Goal: Information Seeking & Learning: Compare options

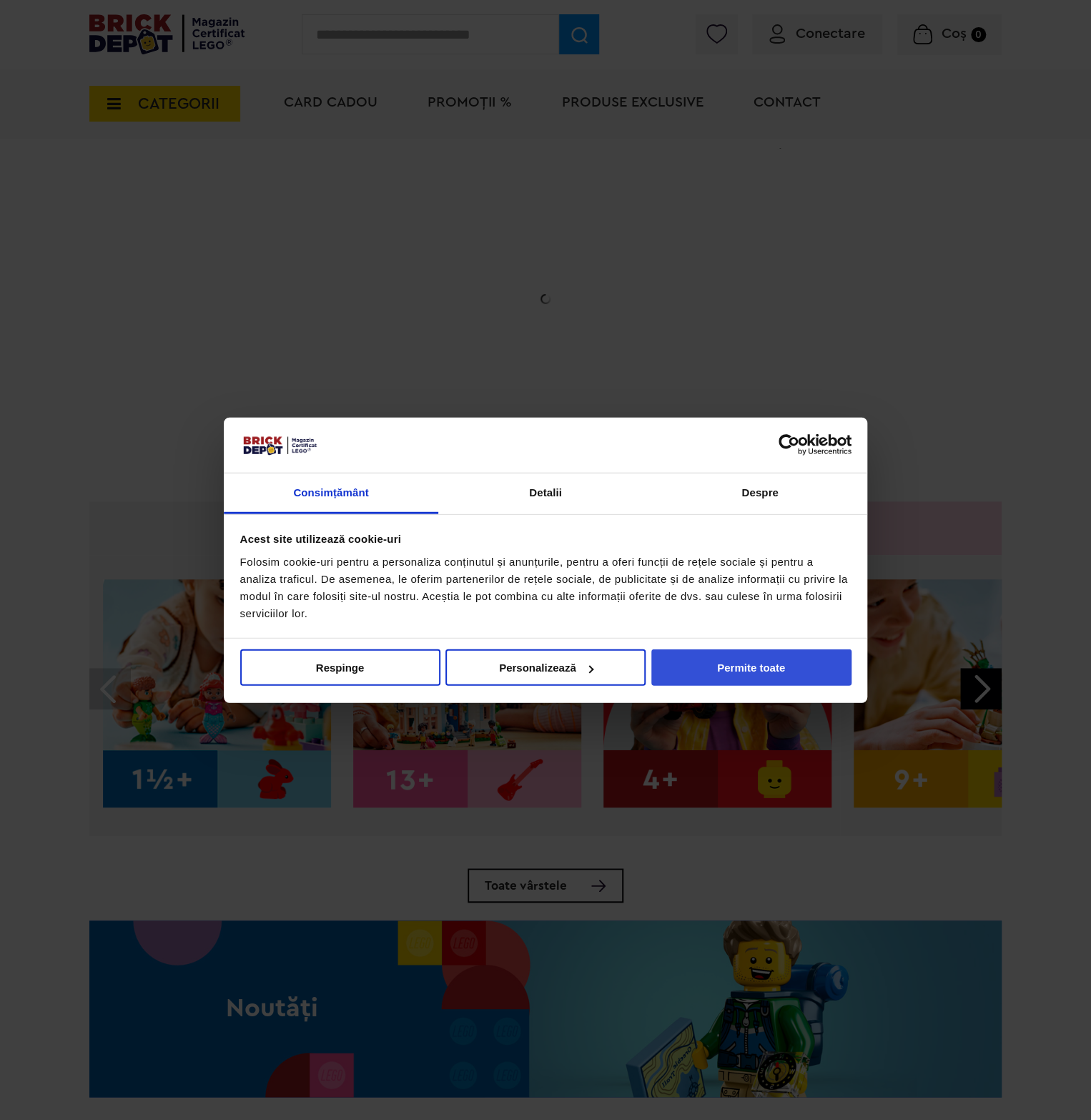
click at [755, 668] on button "Permite toate" at bounding box center [751, 668] width 200 height 36
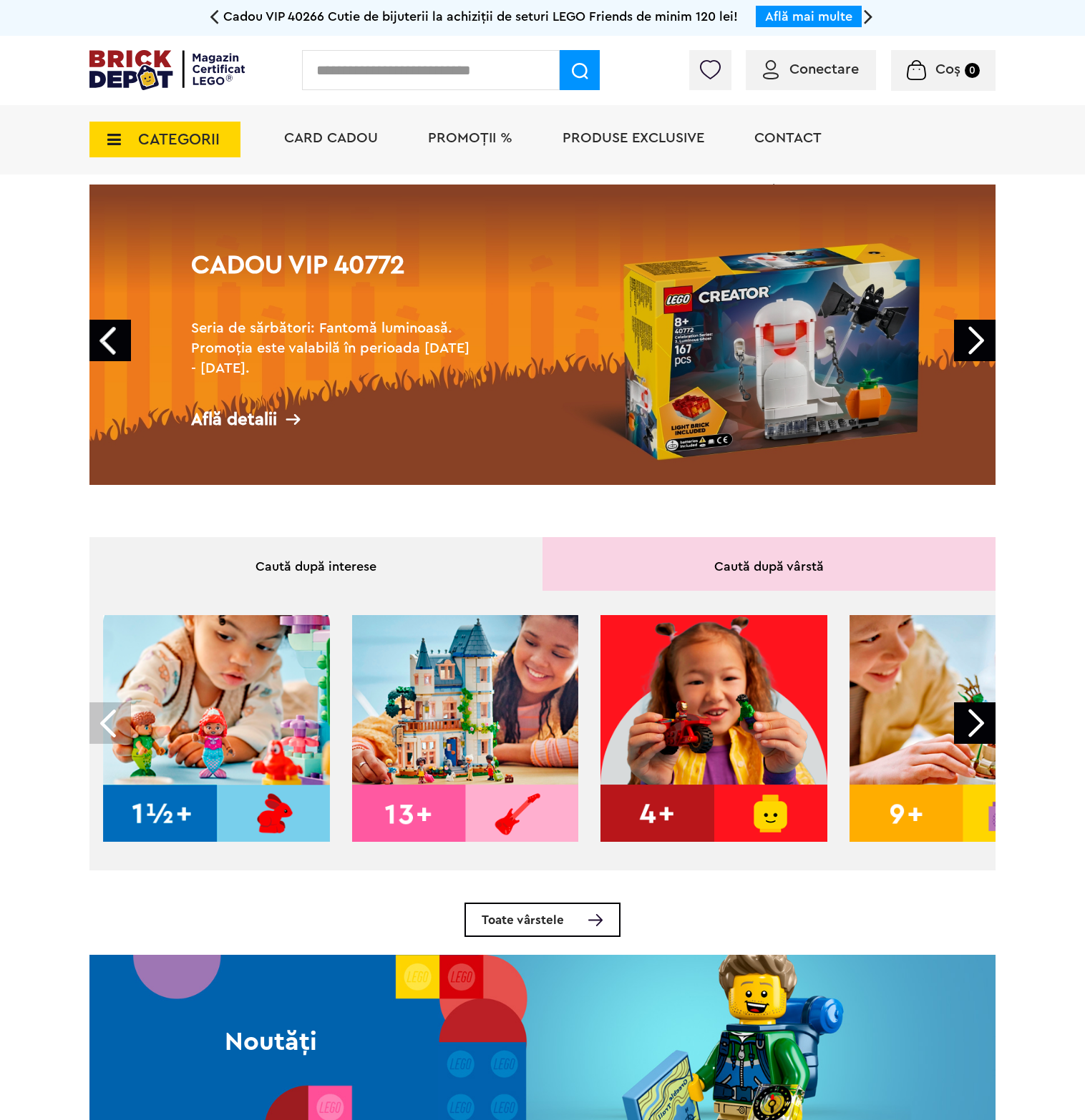
click at [194, 149] on span "CATEGORII" at bounding box center [165, 139] width 151 height 35
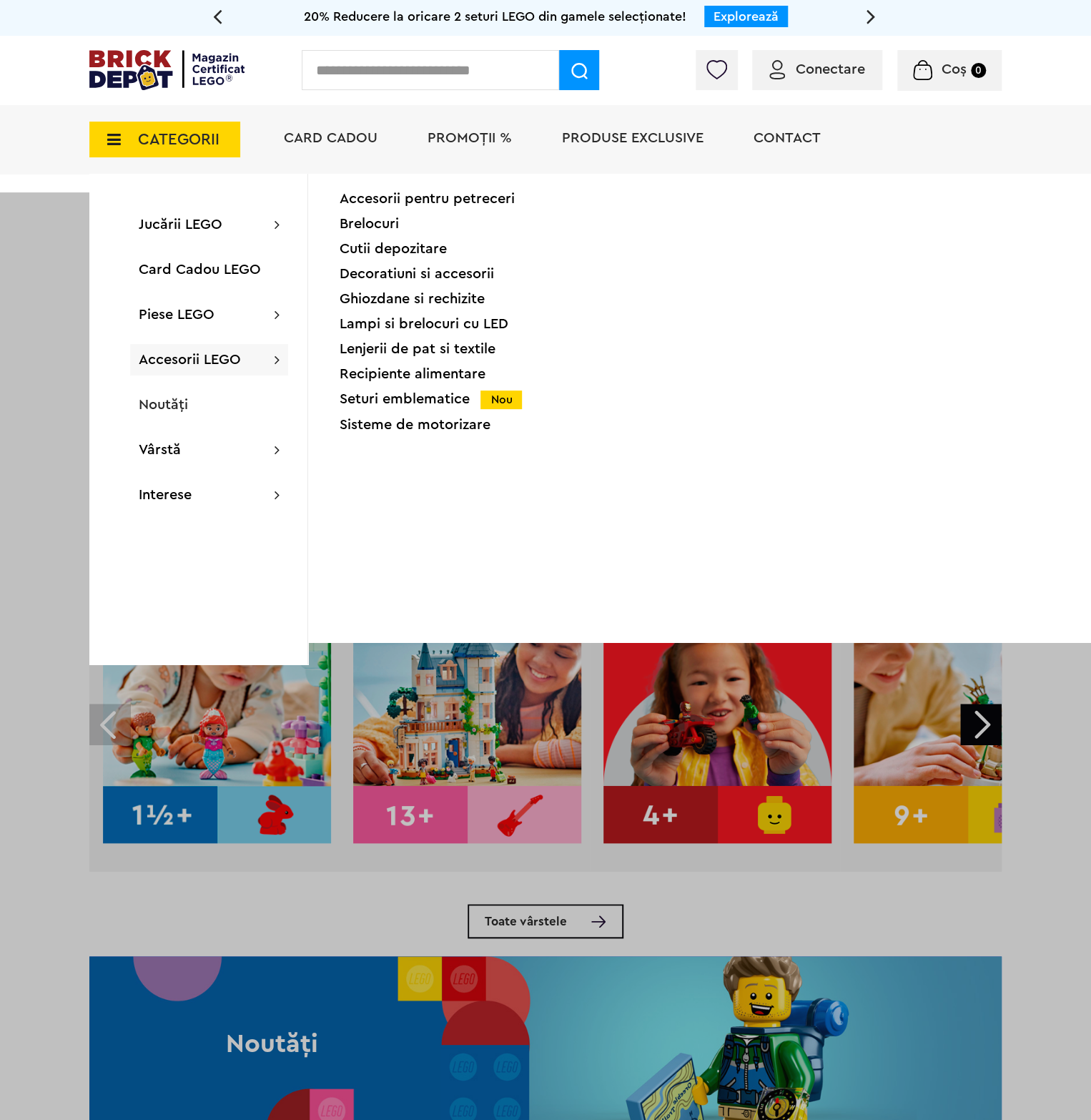
click at [852, 69] on span "Conectare" at bounding box center [830, 69] width 69 height 14
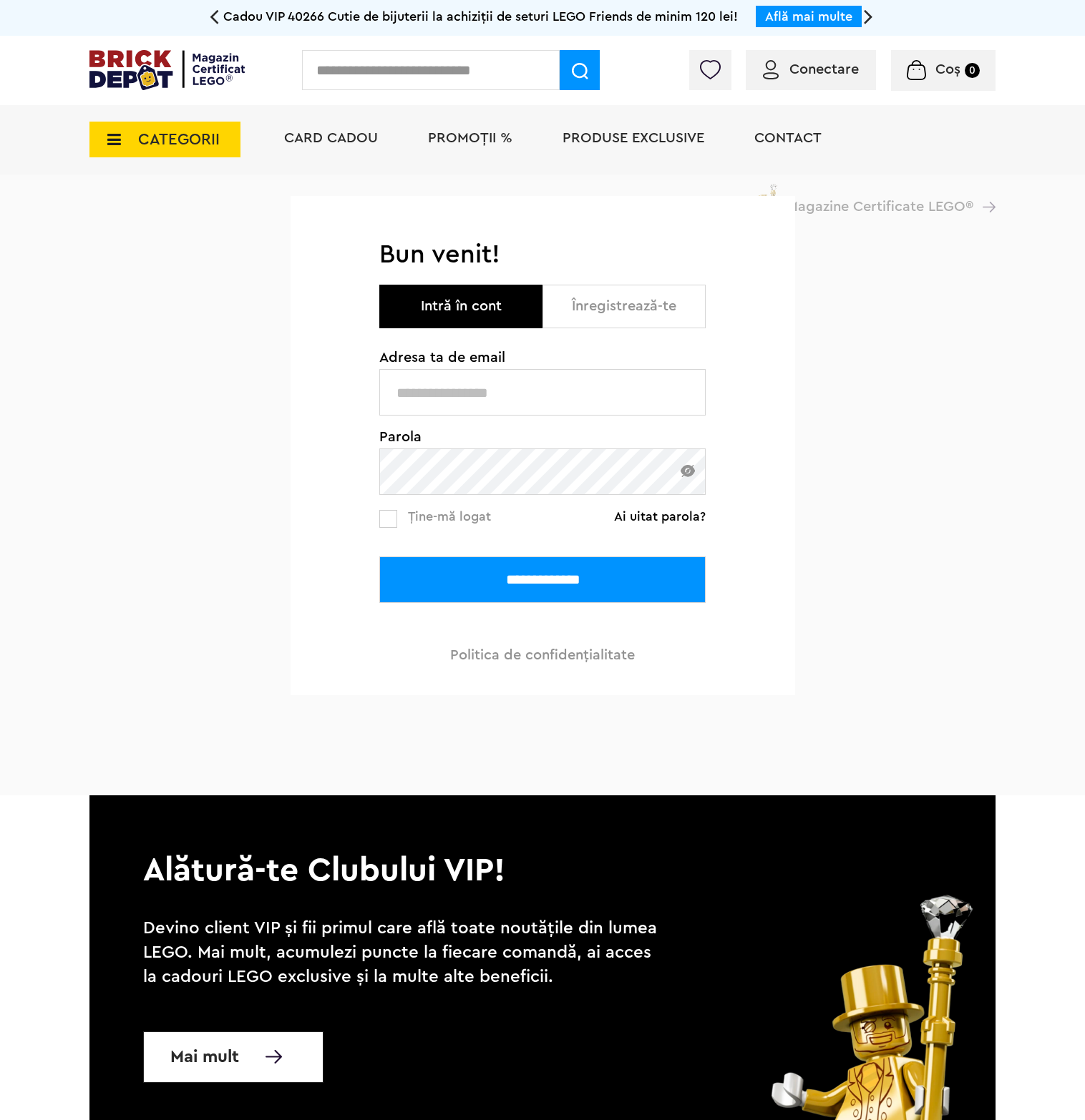
type input "**********"
click at [494, 577] on input "**********" at bounding box center [542, 580] width 326 height 47
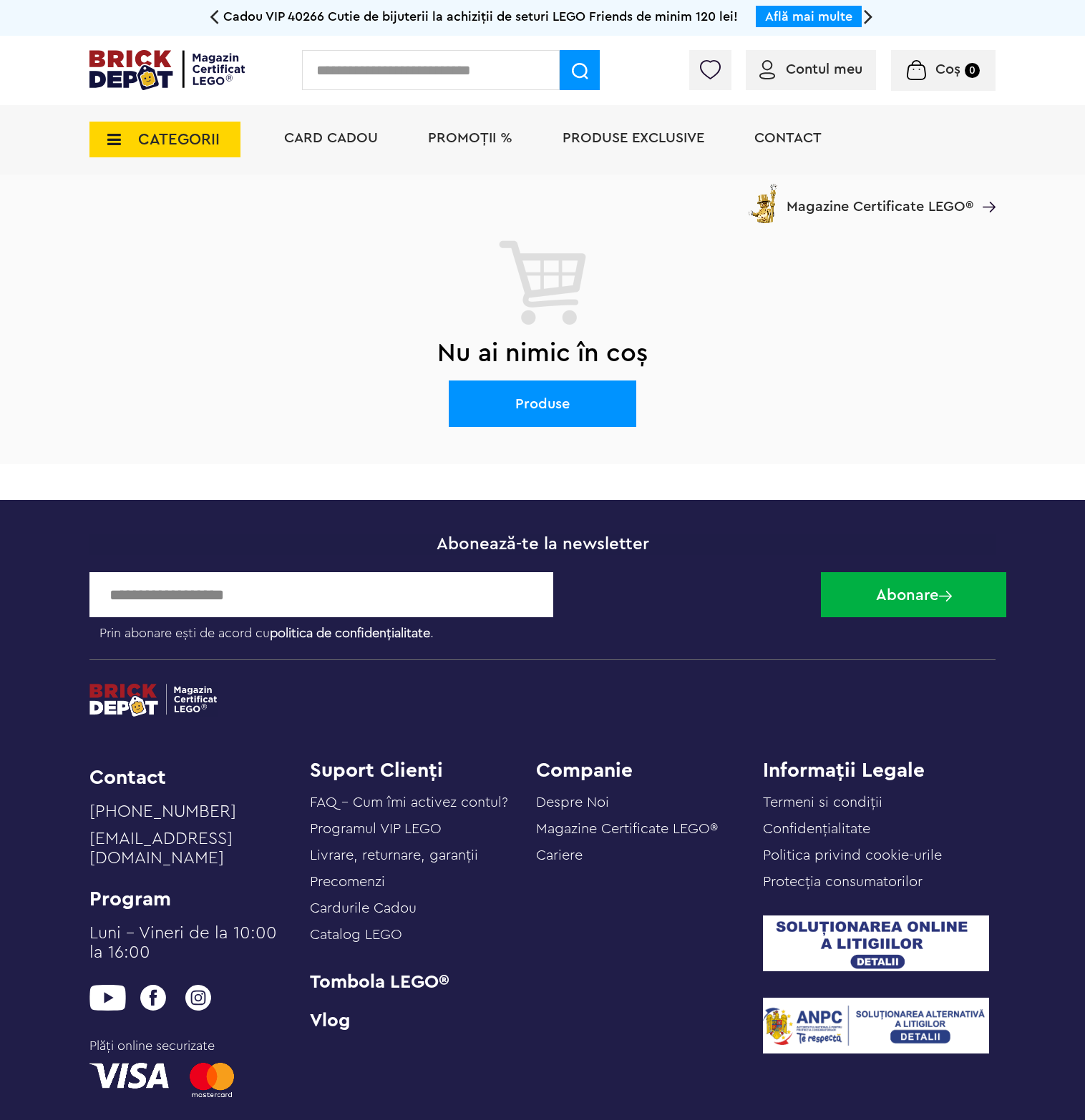
click at [335, 135] on span "Card Cadou" at bounding box center [331, 138] width 94 height 14
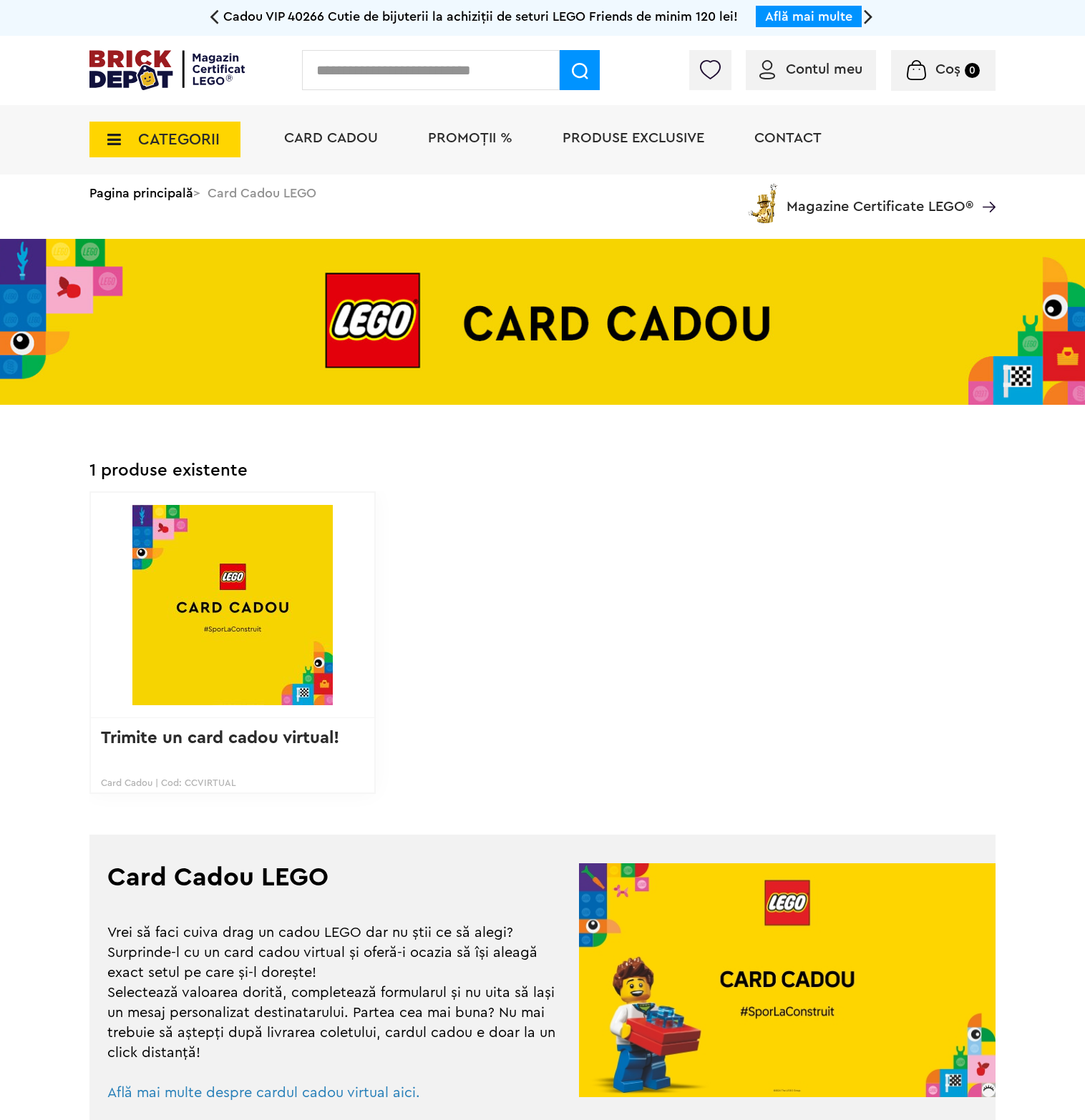
click at [219, 675] on img at bounding box center [232, 605] width 247 height 200
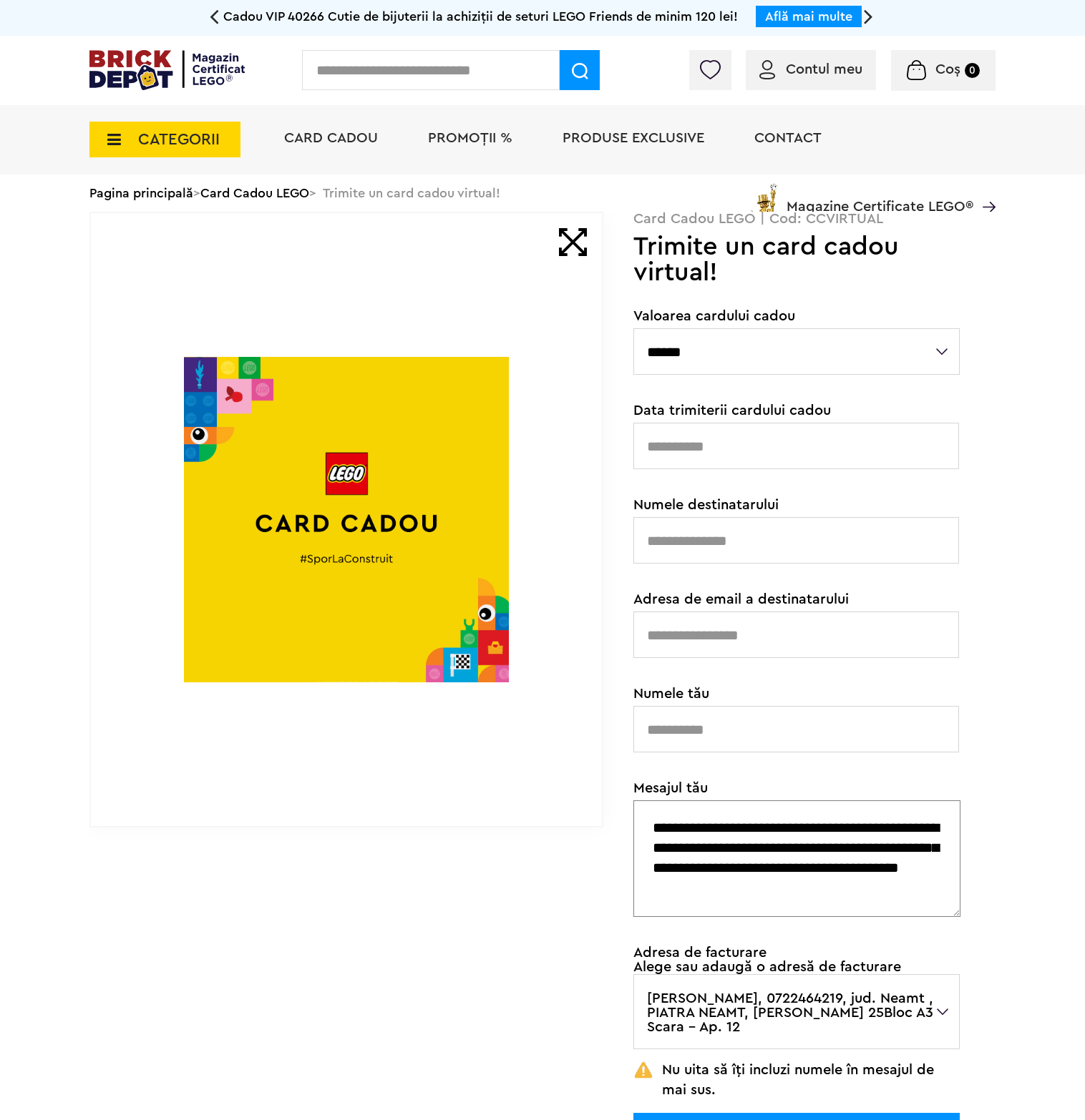
click at [764, 369] on select "****** ******* ******* ******* ******* ******* ******* ******* ******* ******* …" at bounding box center [796, 352] width 326 height 47
click at [761, 354] on select "****** ******* ******* ******* ******* ******* ******* ******* ******* ******* …" at bounding box center [796, 352] width 326 height 47
click at [793, 70] on div at bounding box center [886, 73] width 219 height 14
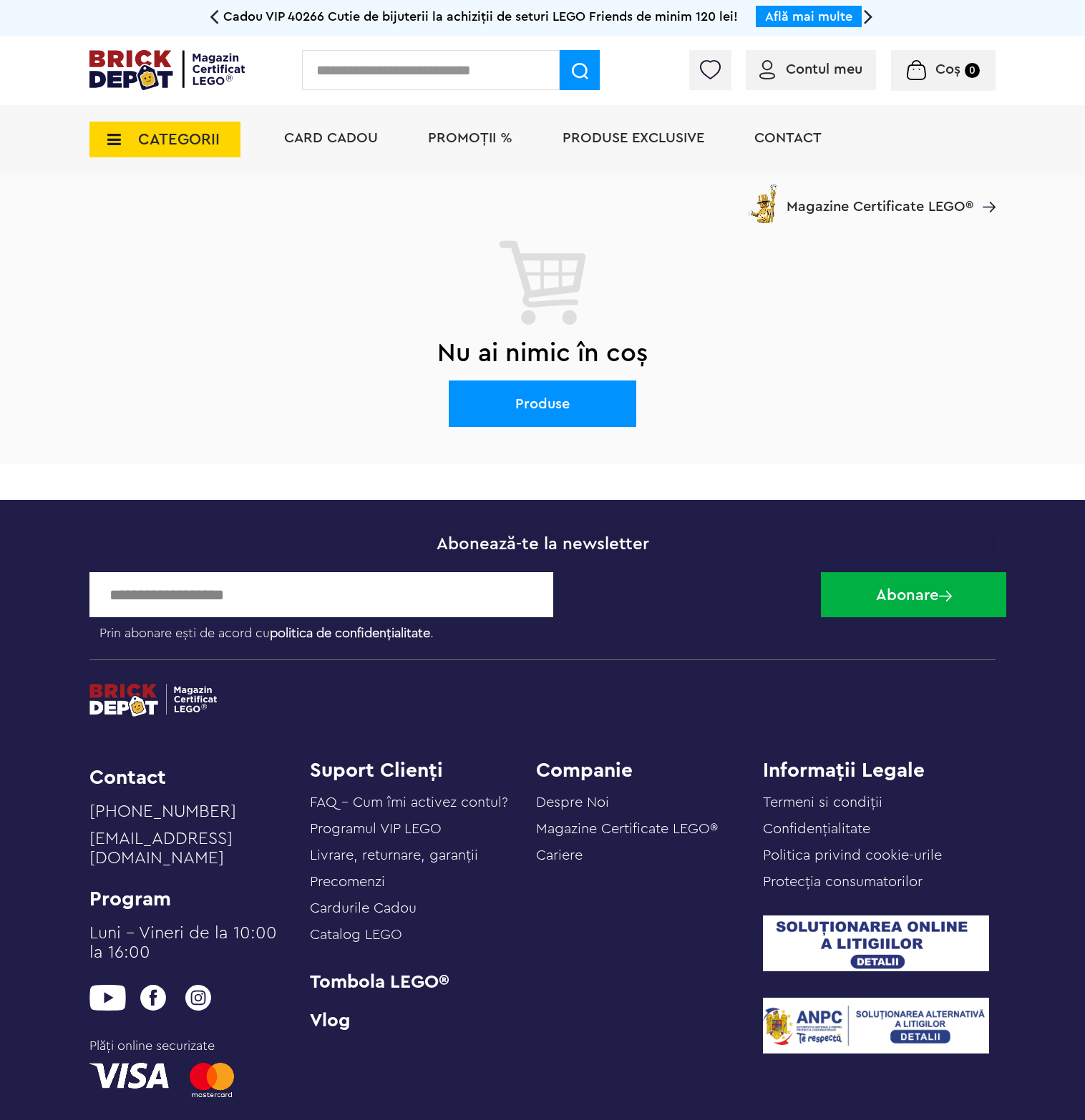
click at [187, 151] on span "CATEGORII" at bounding box center [165, 139] width 151 height 35
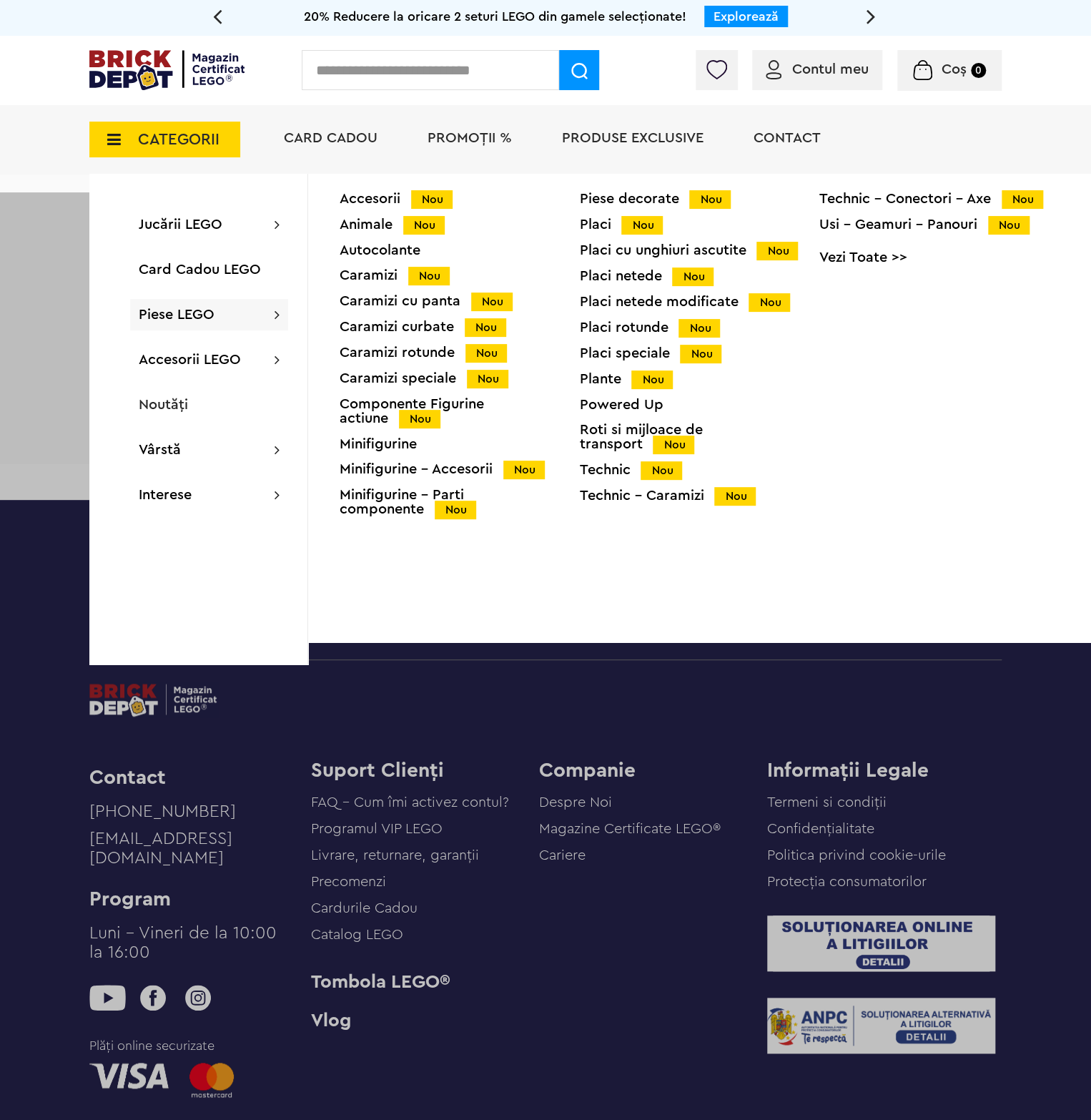
click at [850, 256] on link "Vezi Toate >>" at bounding box center [940, 257] width 239 height 14
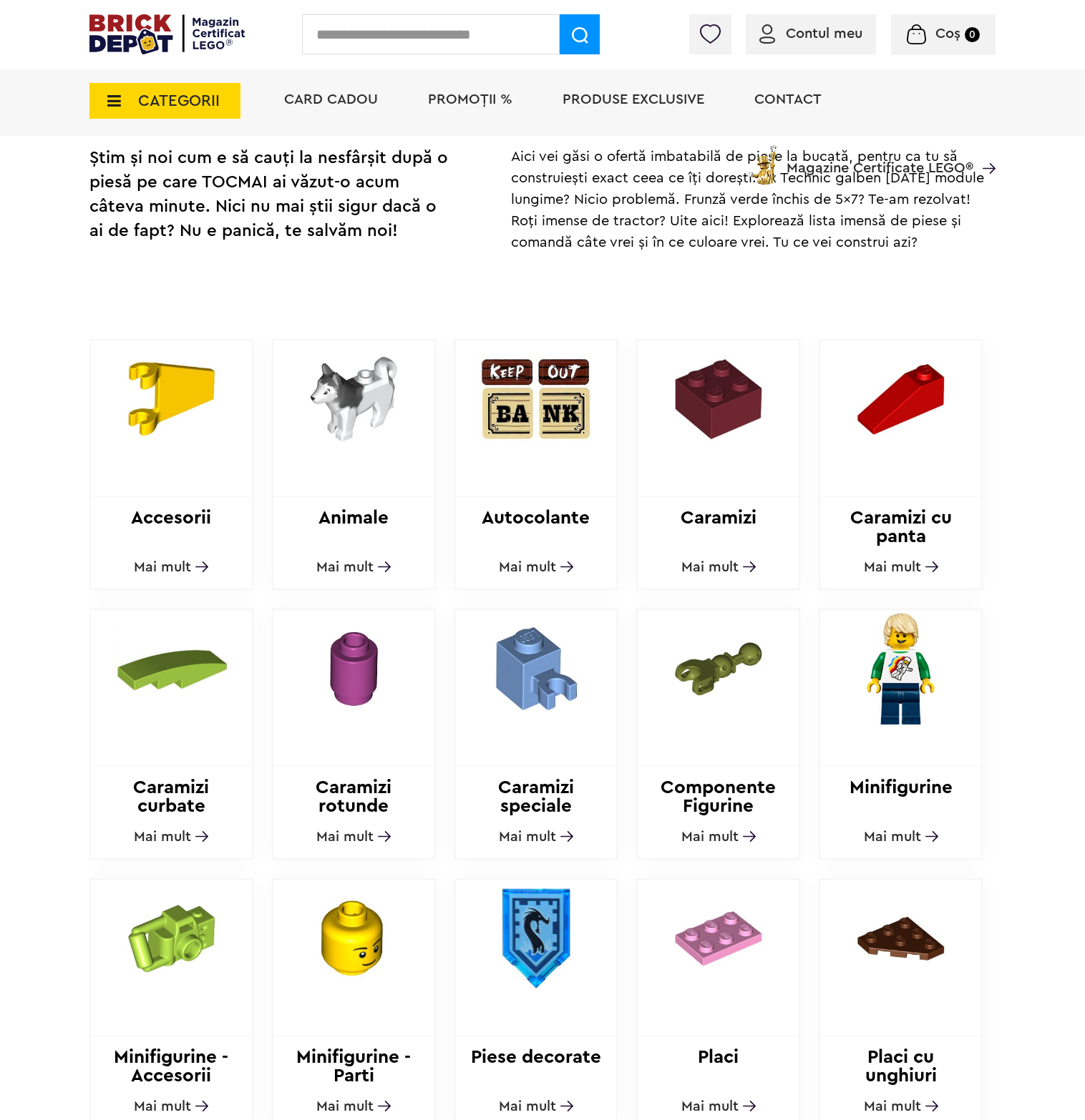
scroll to position [429, 0]
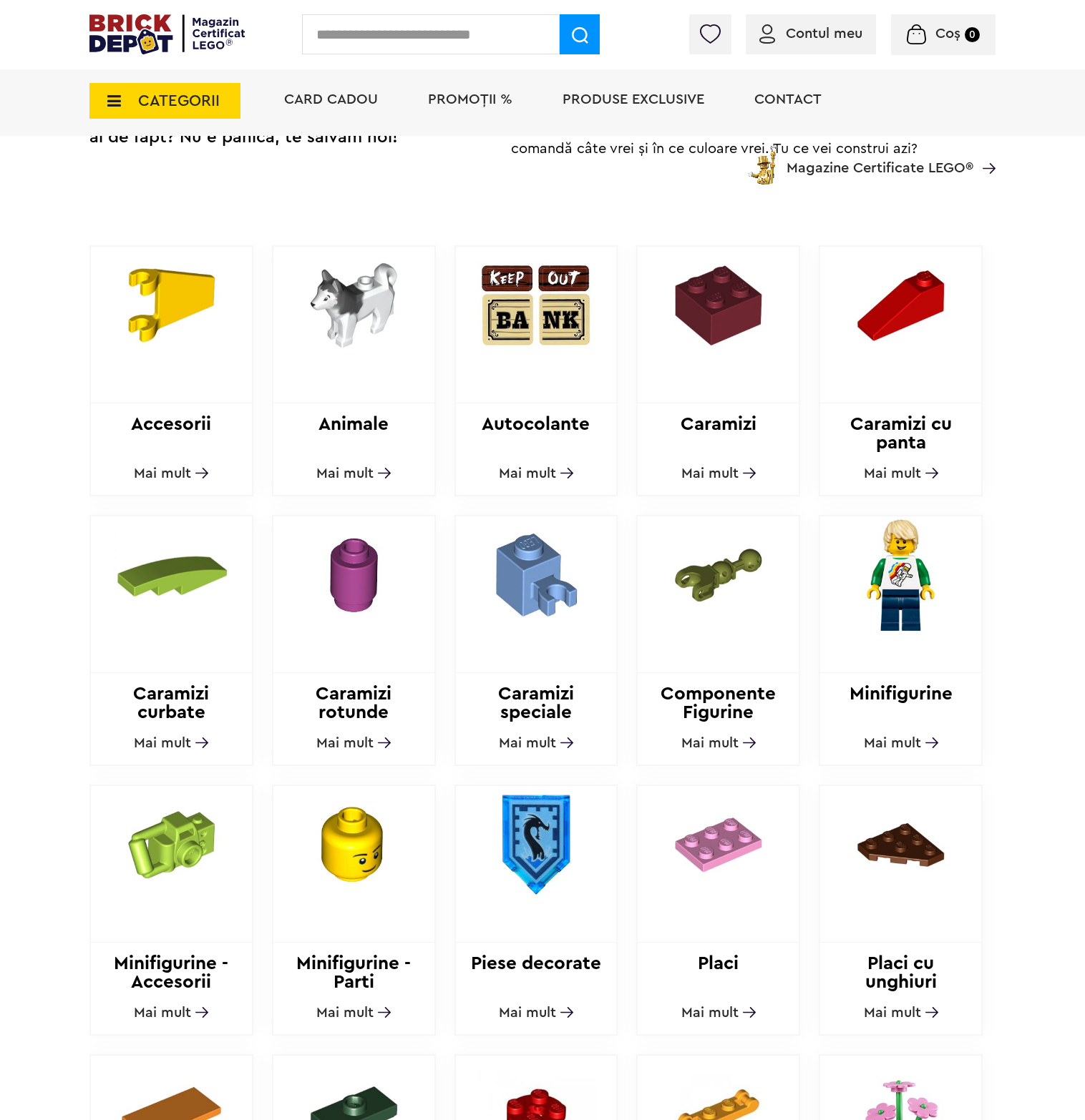
click at [927, 572] on img at bounding box center [901, 575] width 161 height 117
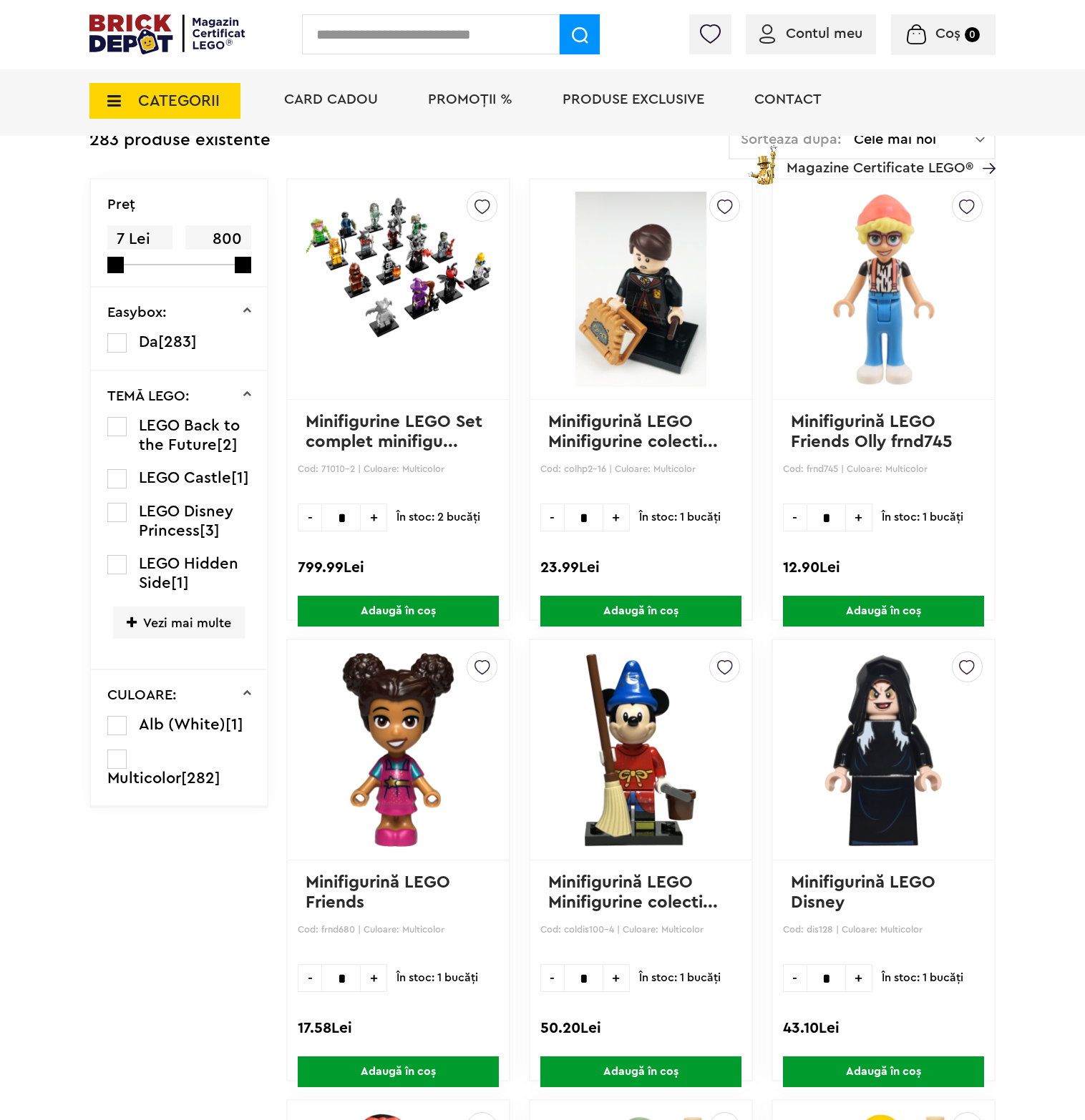
scroll to position [501, 0]
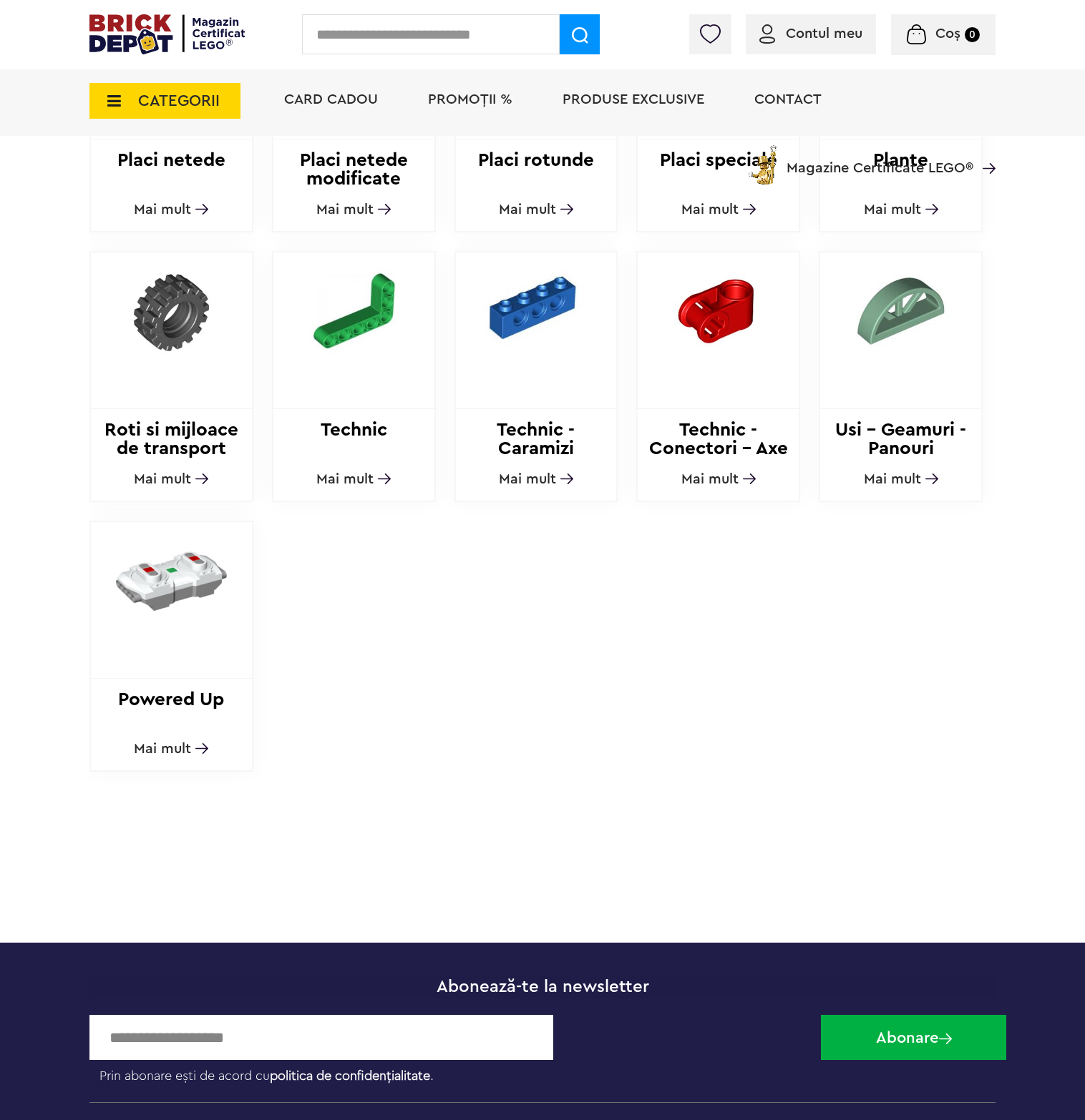
scroll to position [1502, 0]
click at [200, 312] on img at bounding box center [172, 311] width 161 height 117
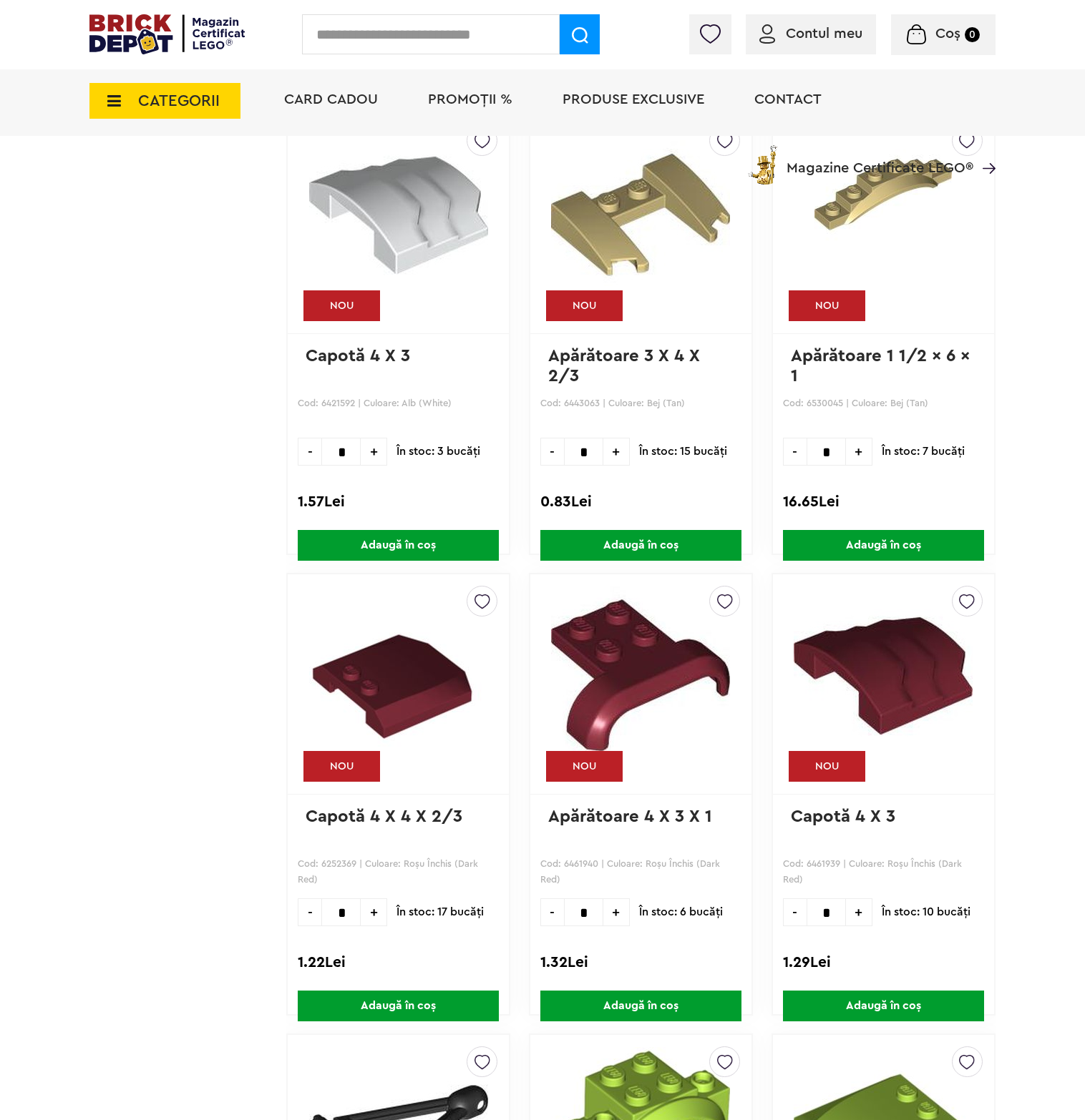
scroll to position [1430, 0]
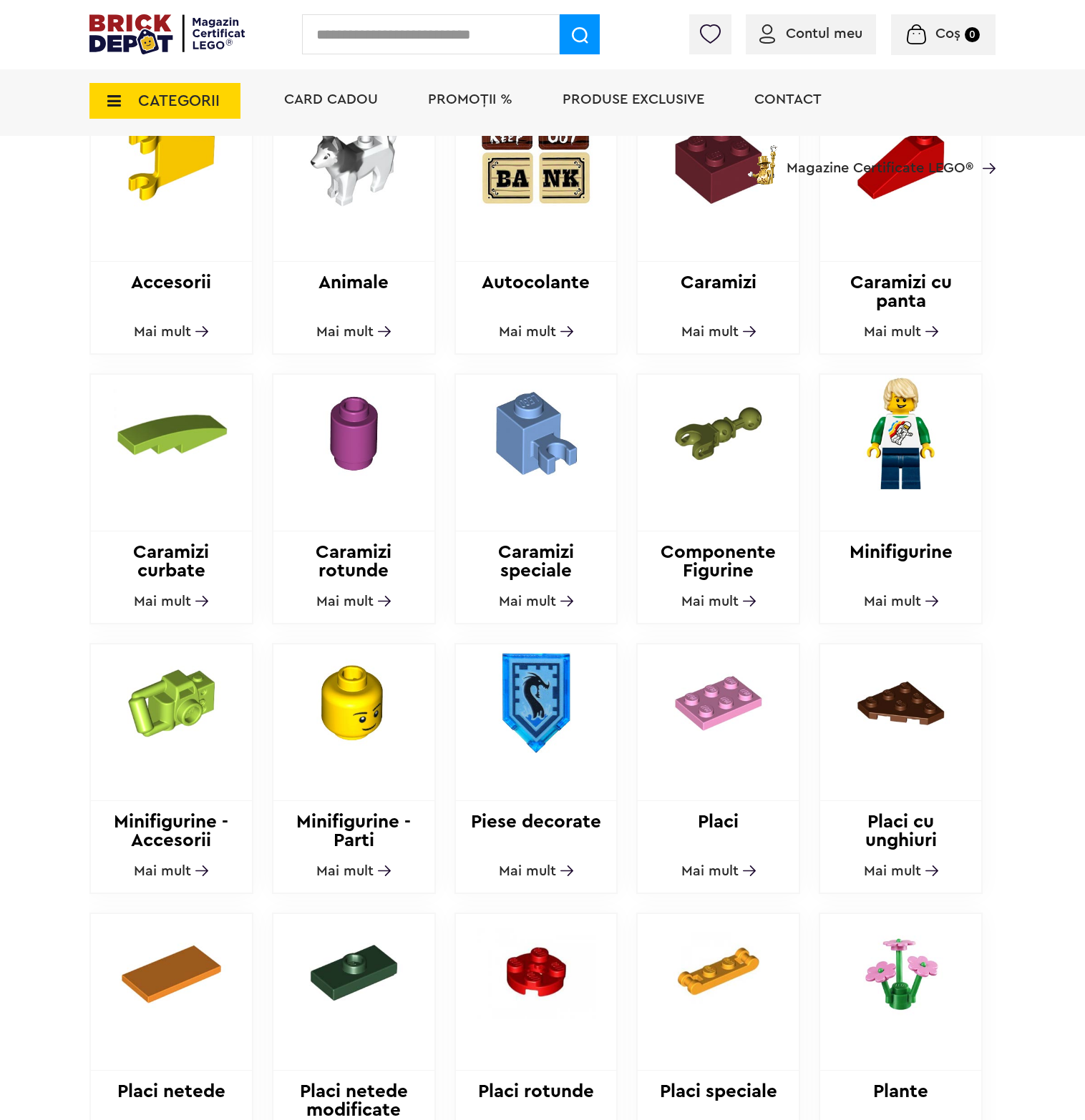
scroll to position [572, 0]
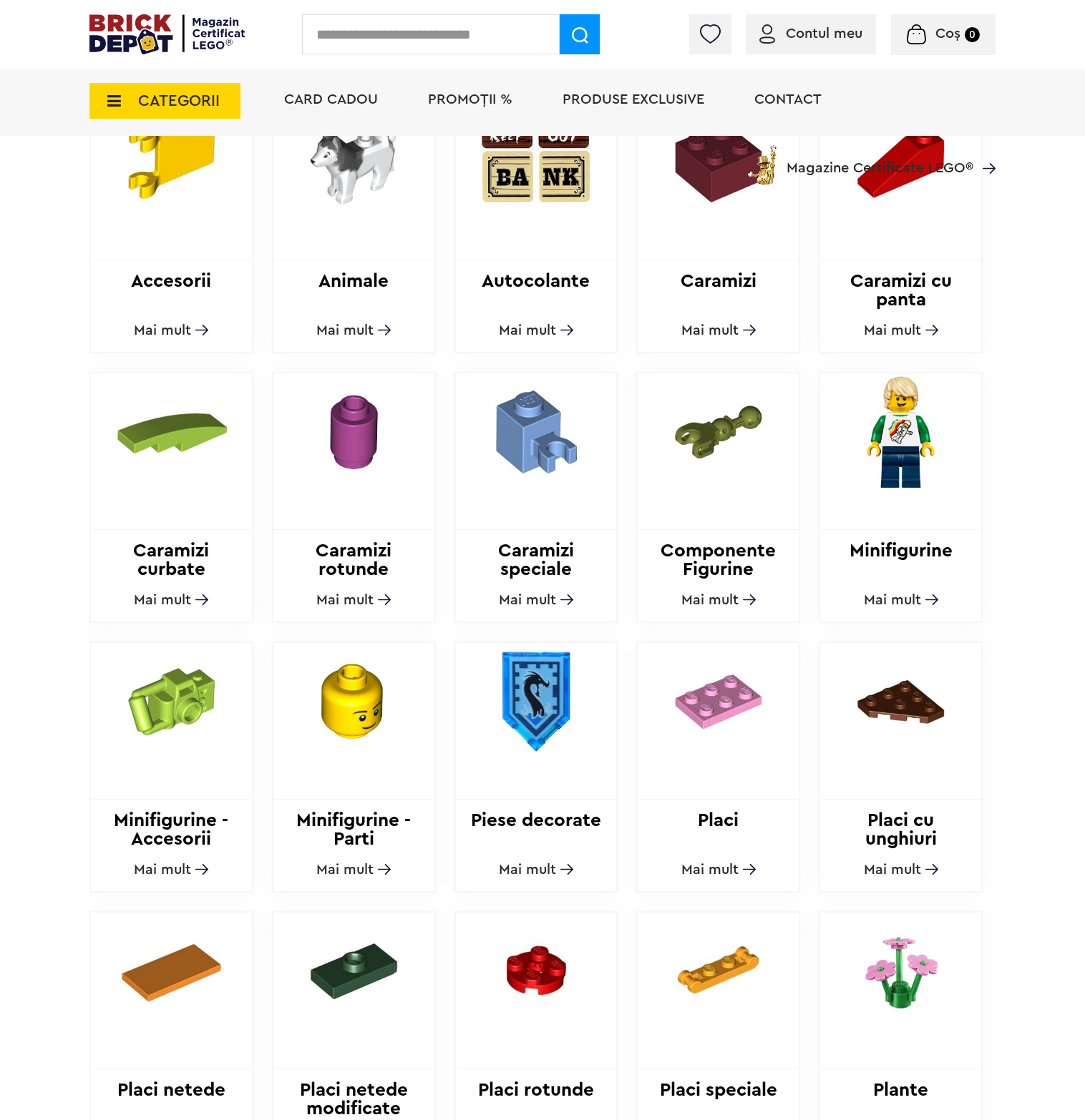
click at [535, 476] on img at bounding box center [537, 432] width 161 height 117
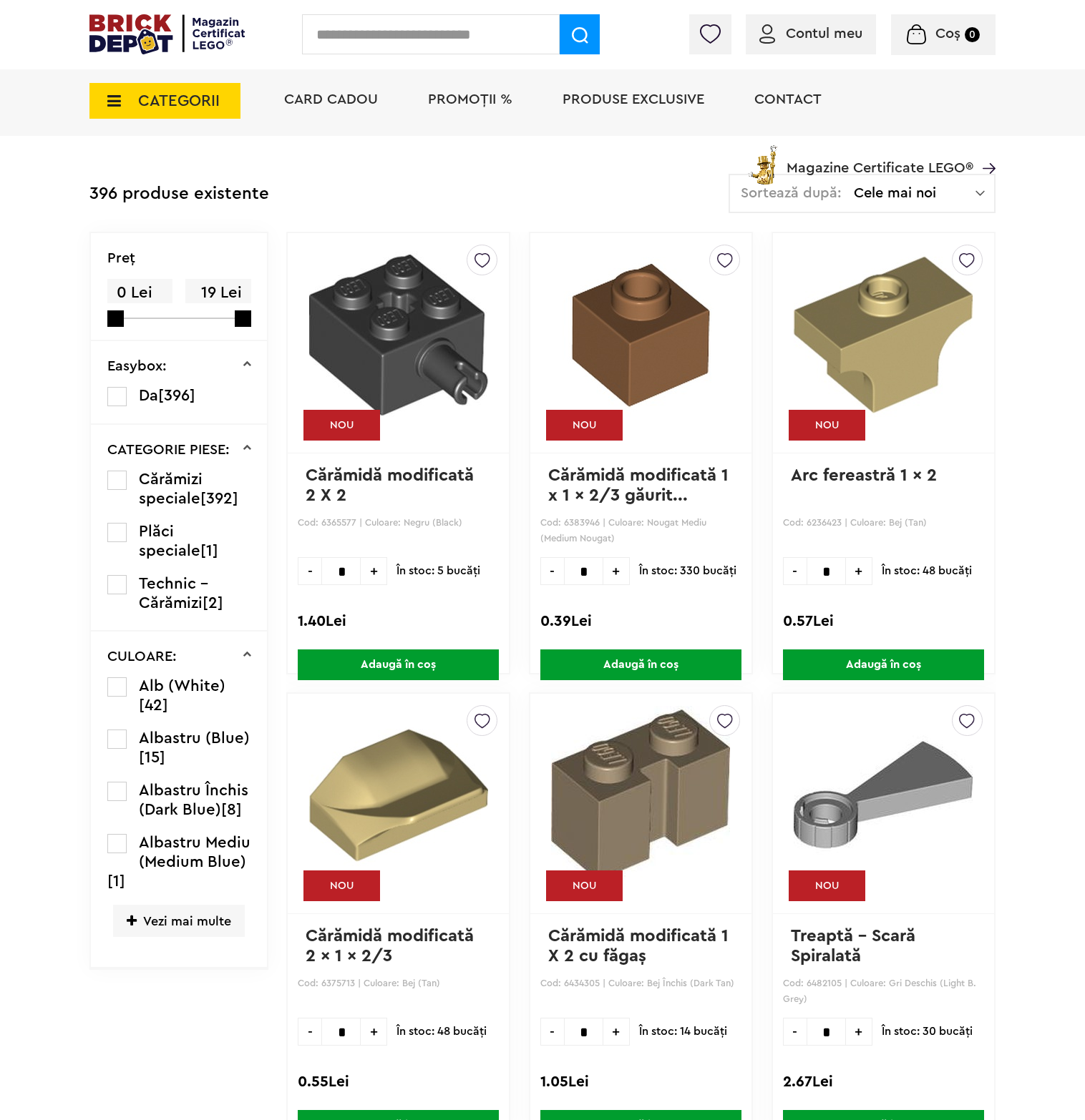
scroll to position [215, 0]
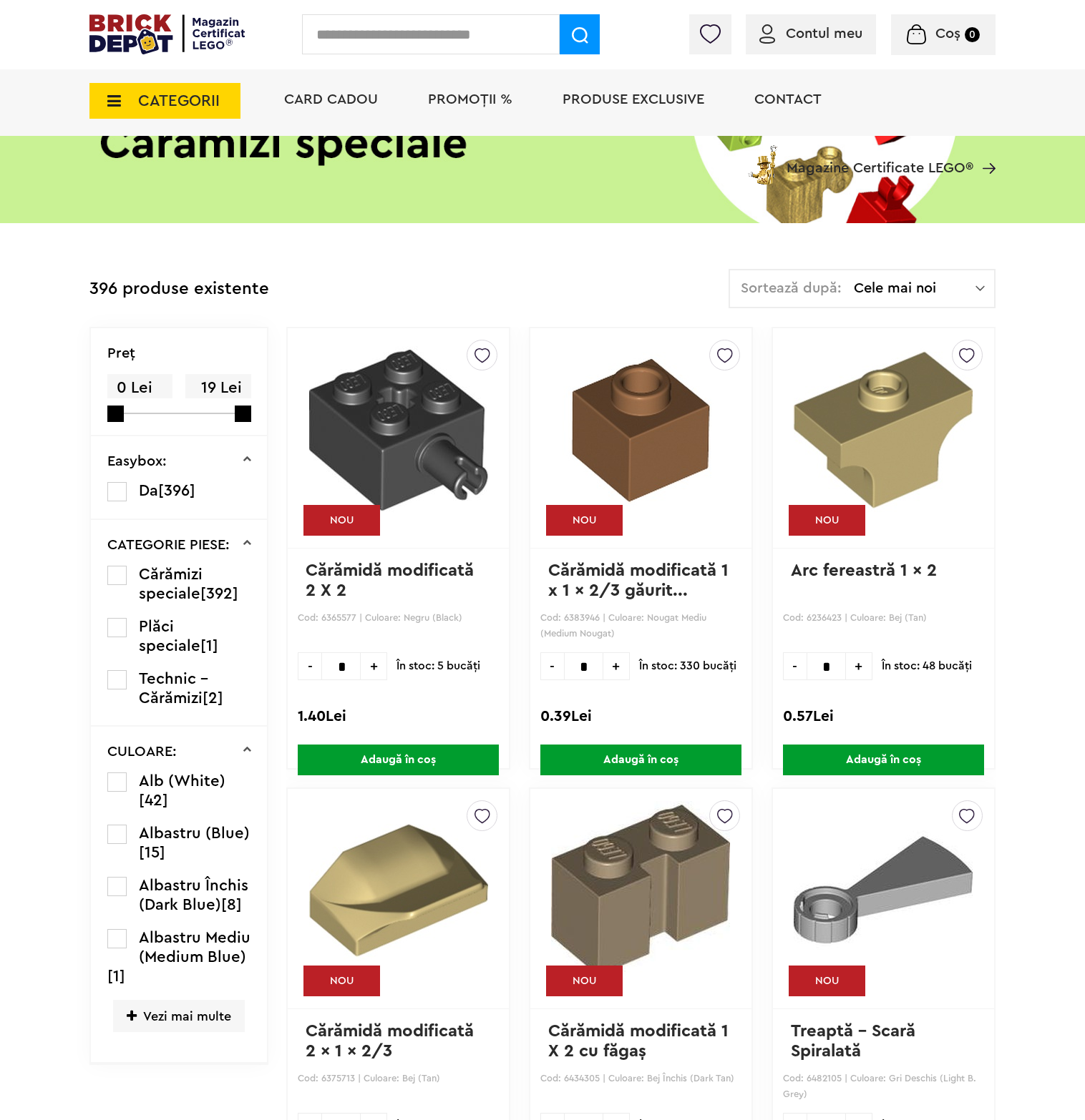
click at [354, 36] on input "text" at bounding box center [430, 34] width 258 height 40
type input "*******"
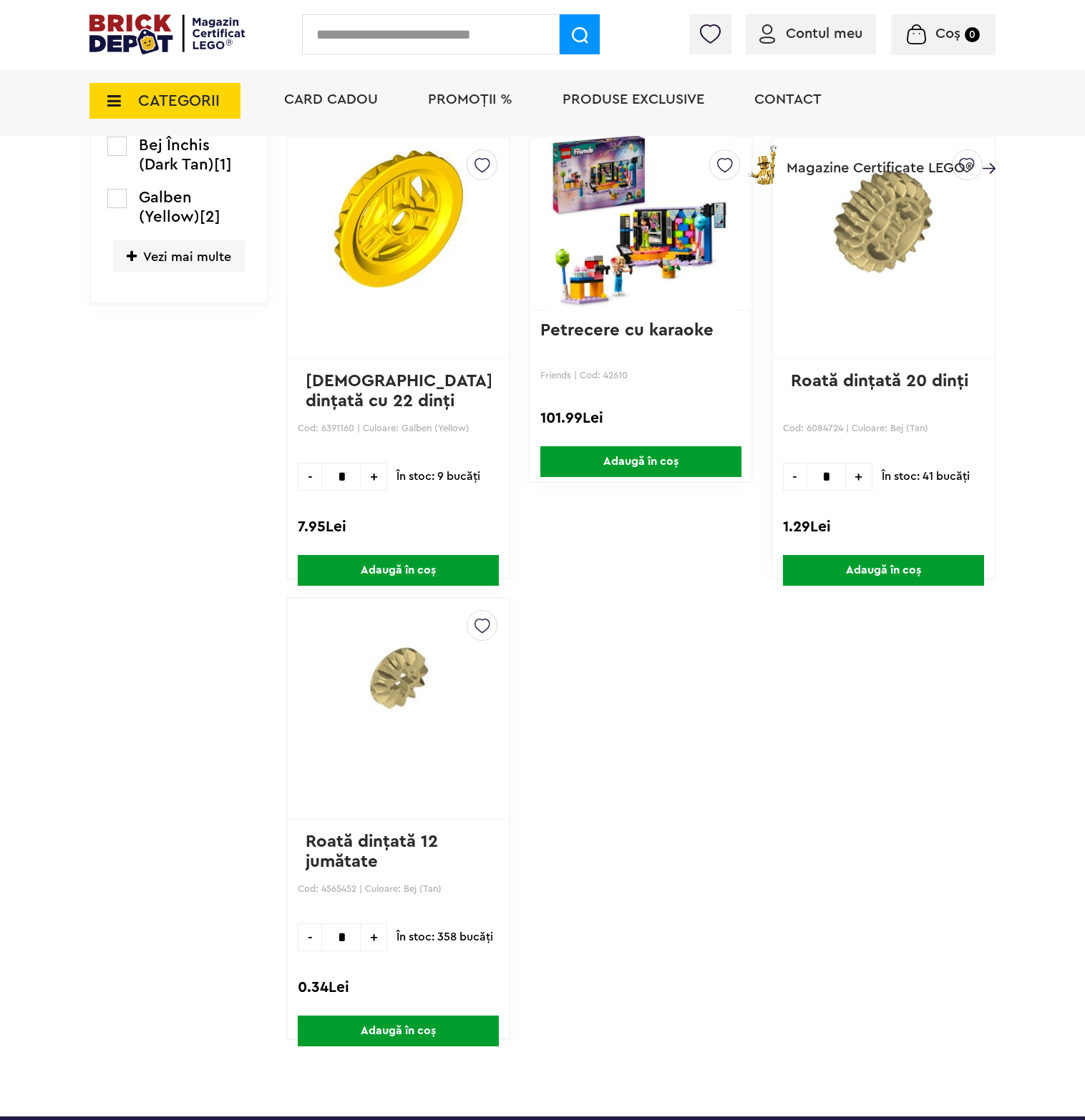
scroll to position [716, 0]
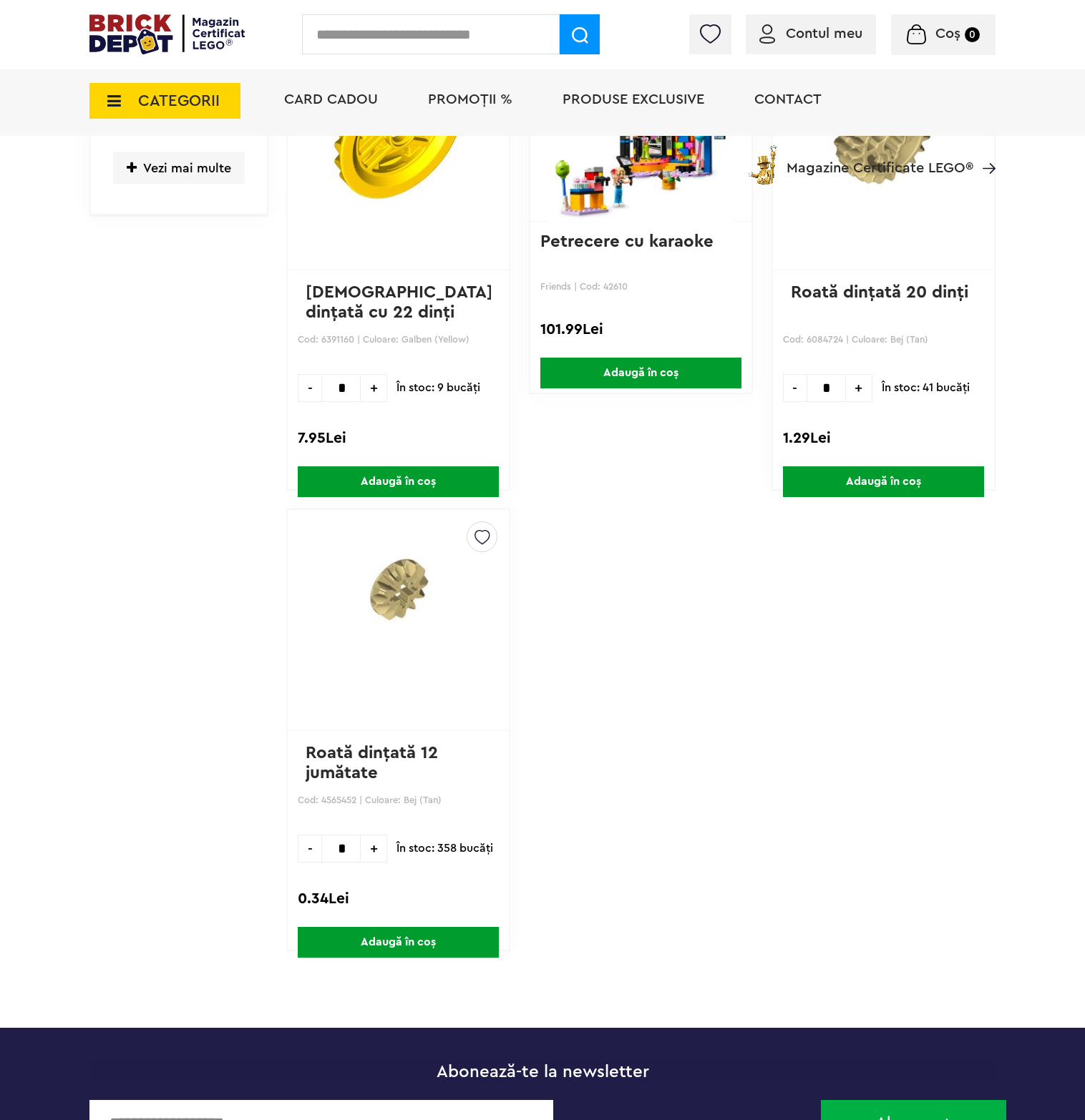
click at [407, 597] on img at bounding box center [398, 592] width 185 height 140
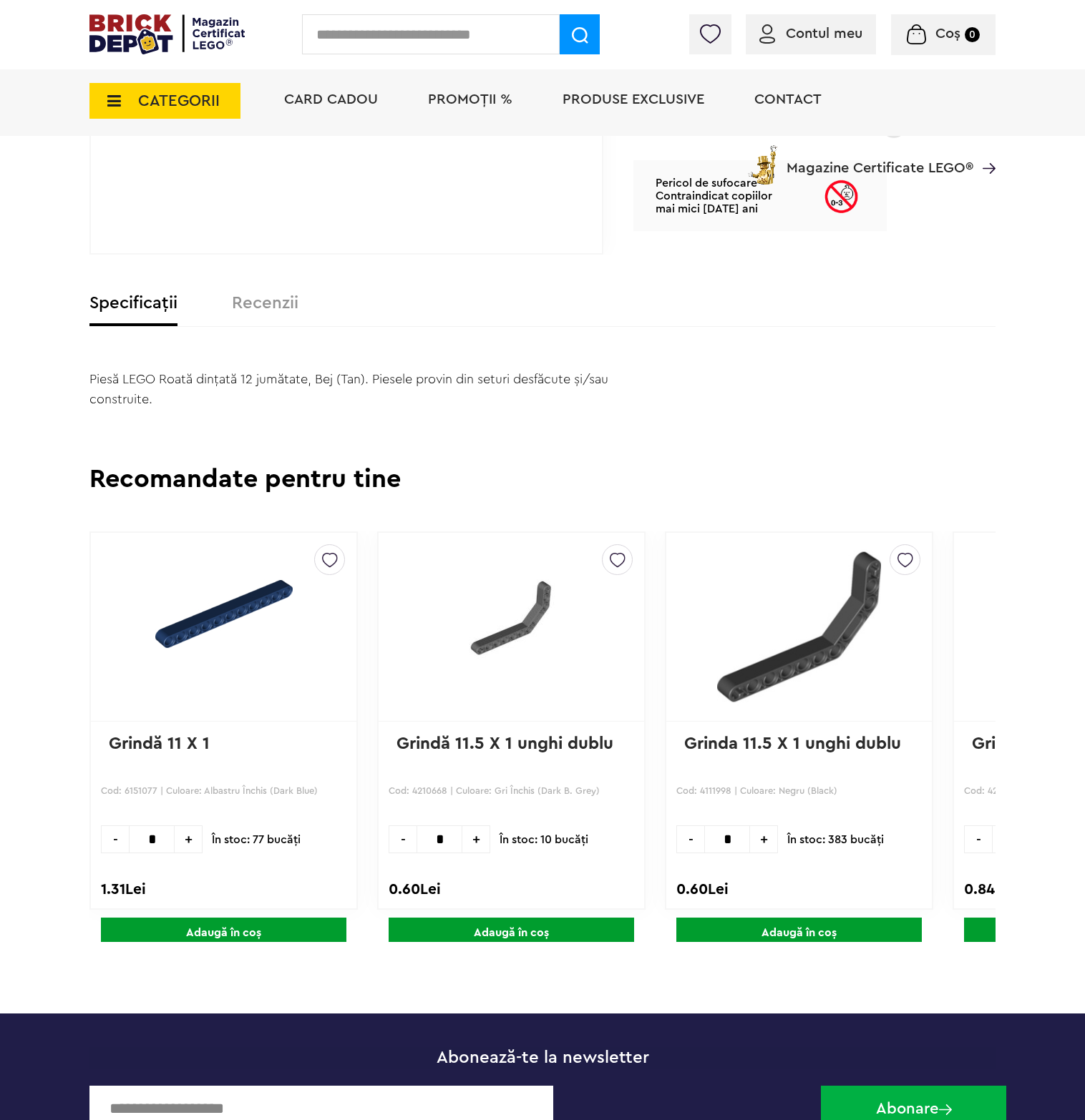
scroll to position [930, 0]
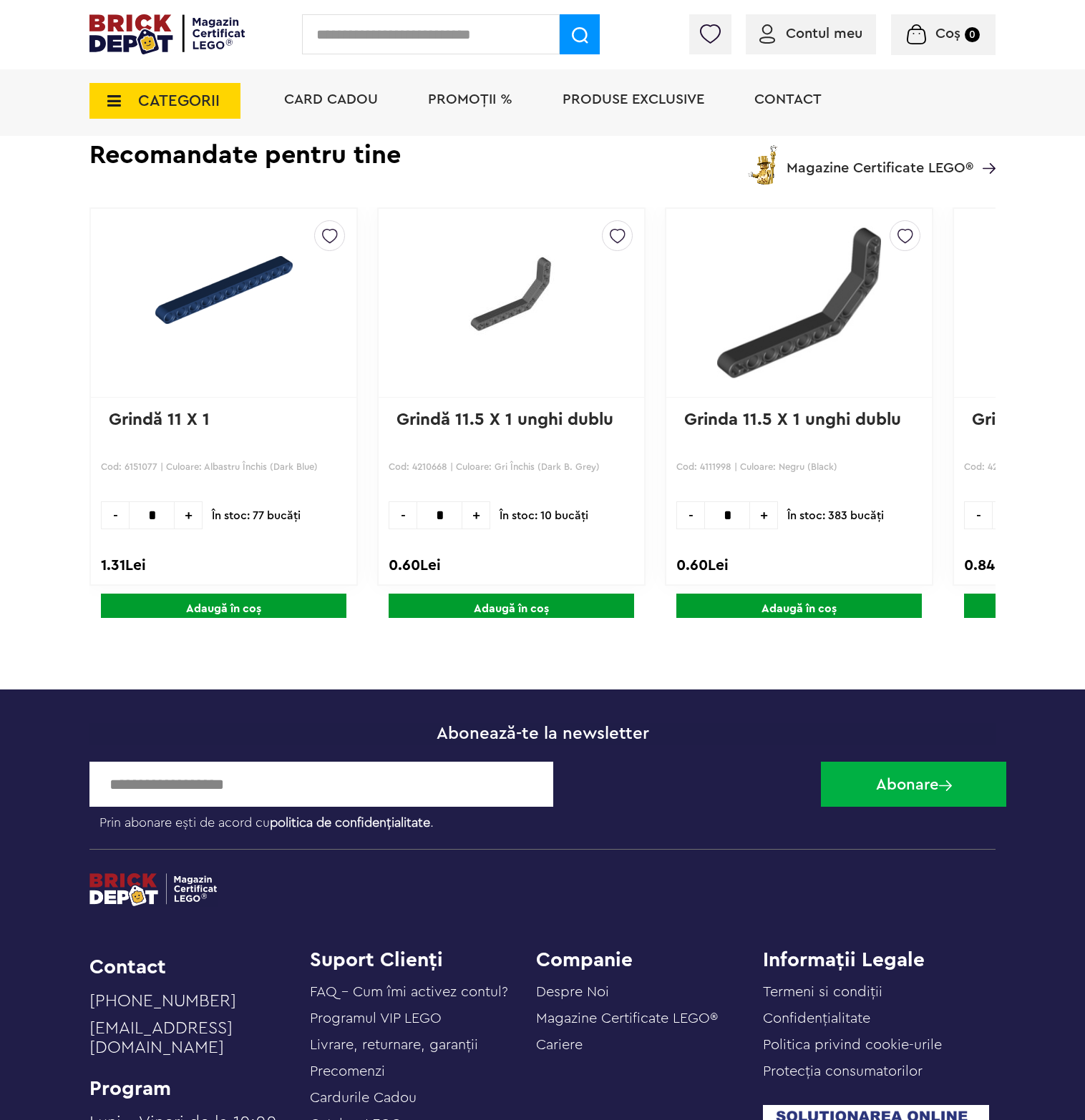
drag, startPoint x: 481, startPoint y: 423, endPoint x: 492, endPoint y: 419, distance: 11.7
click at [481, 423] on link "Grindă 11.5 X 1 unghi dublu" at bounding box center [505, 420] width 217 height 17
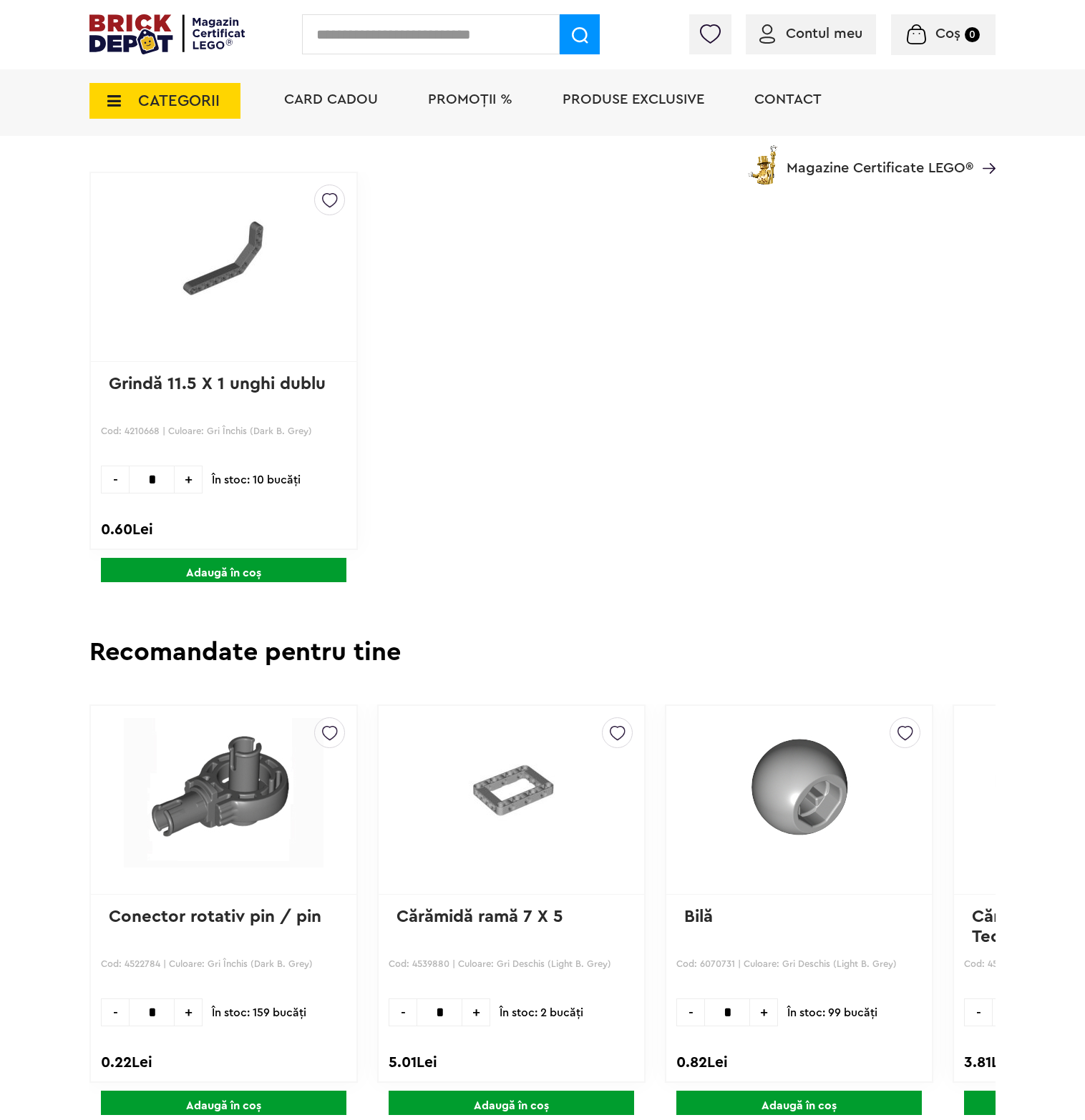
scroll to position [930, 0]
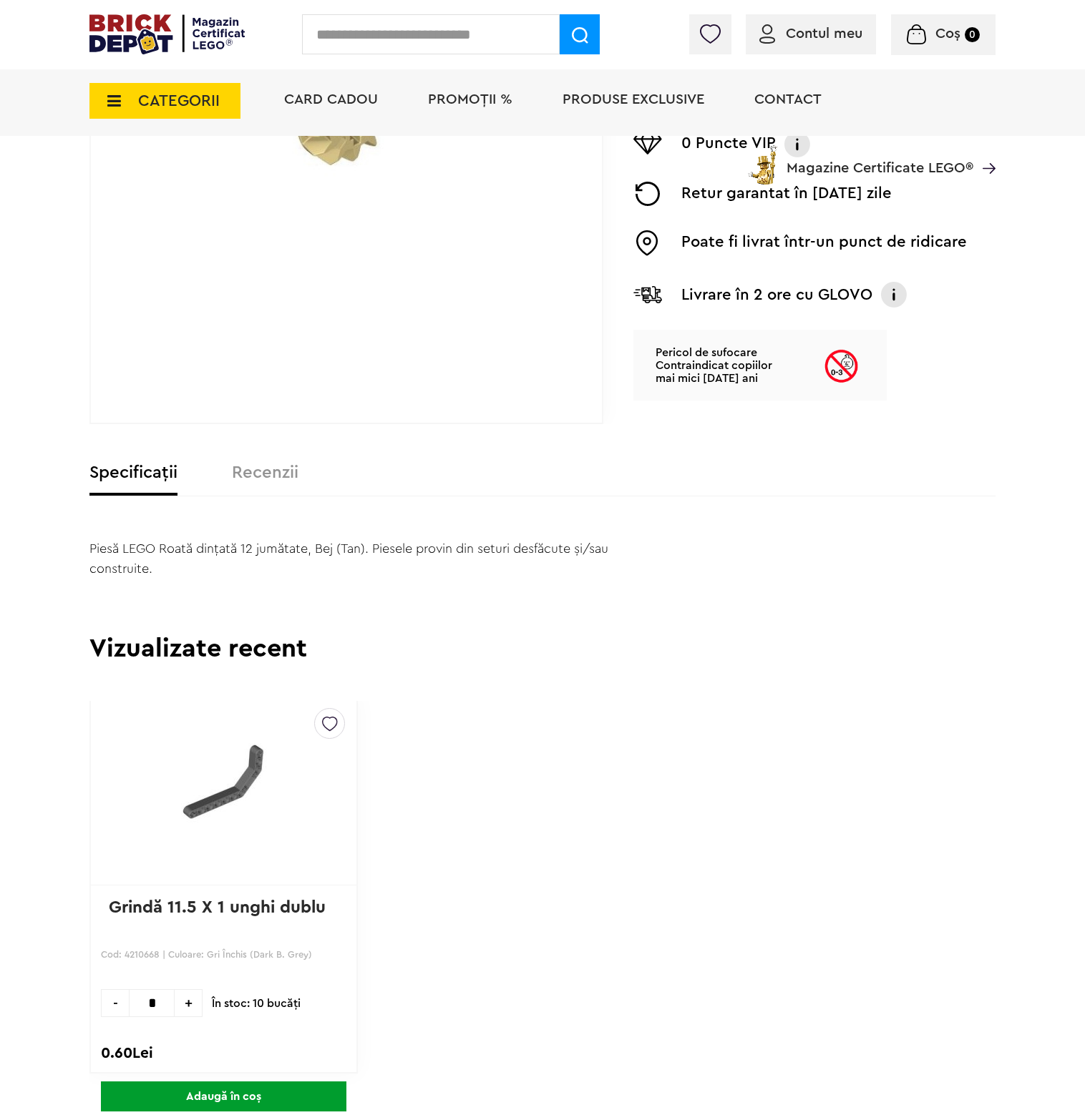
scroll to position [429, 0]
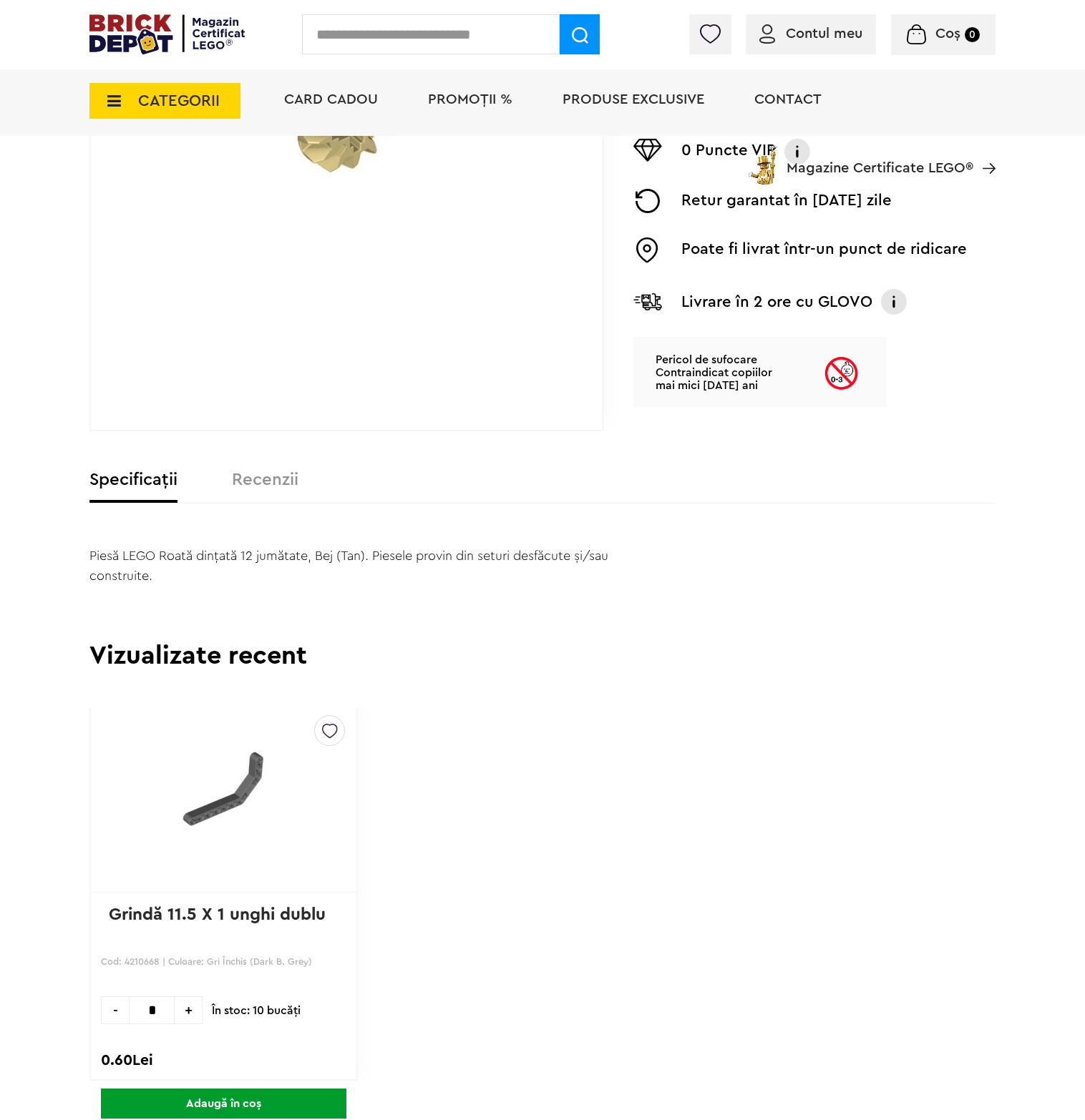
click at [372, 36] on input "text" at bounding box center [430, 34] width 258 height 40
type input "*********"
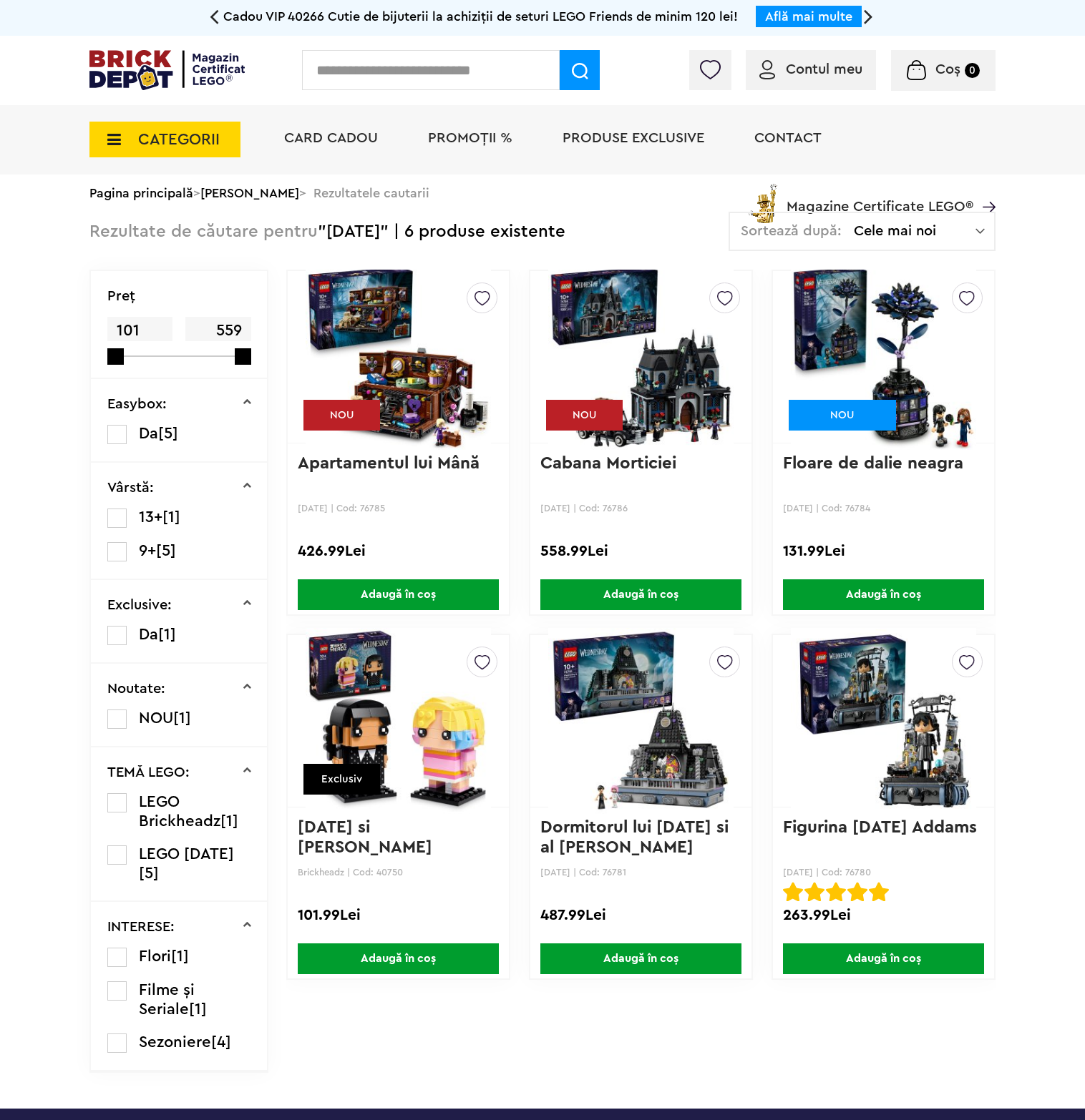
click at [343, 759] on img at bounding box center [398, 720] width 185 height 200
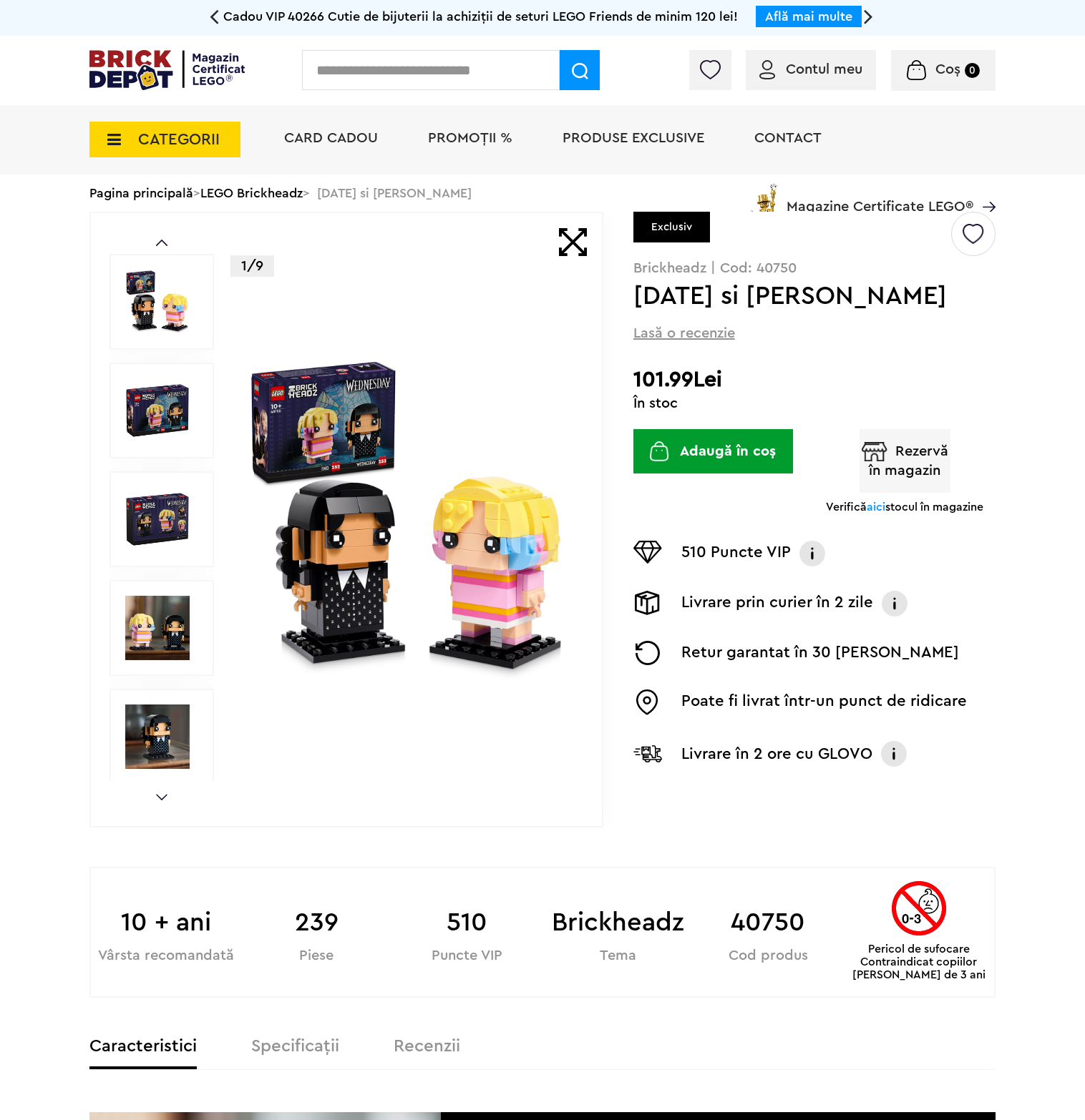
click at [174, 518] on img at bounding box center [157, 518] width 64 height 64
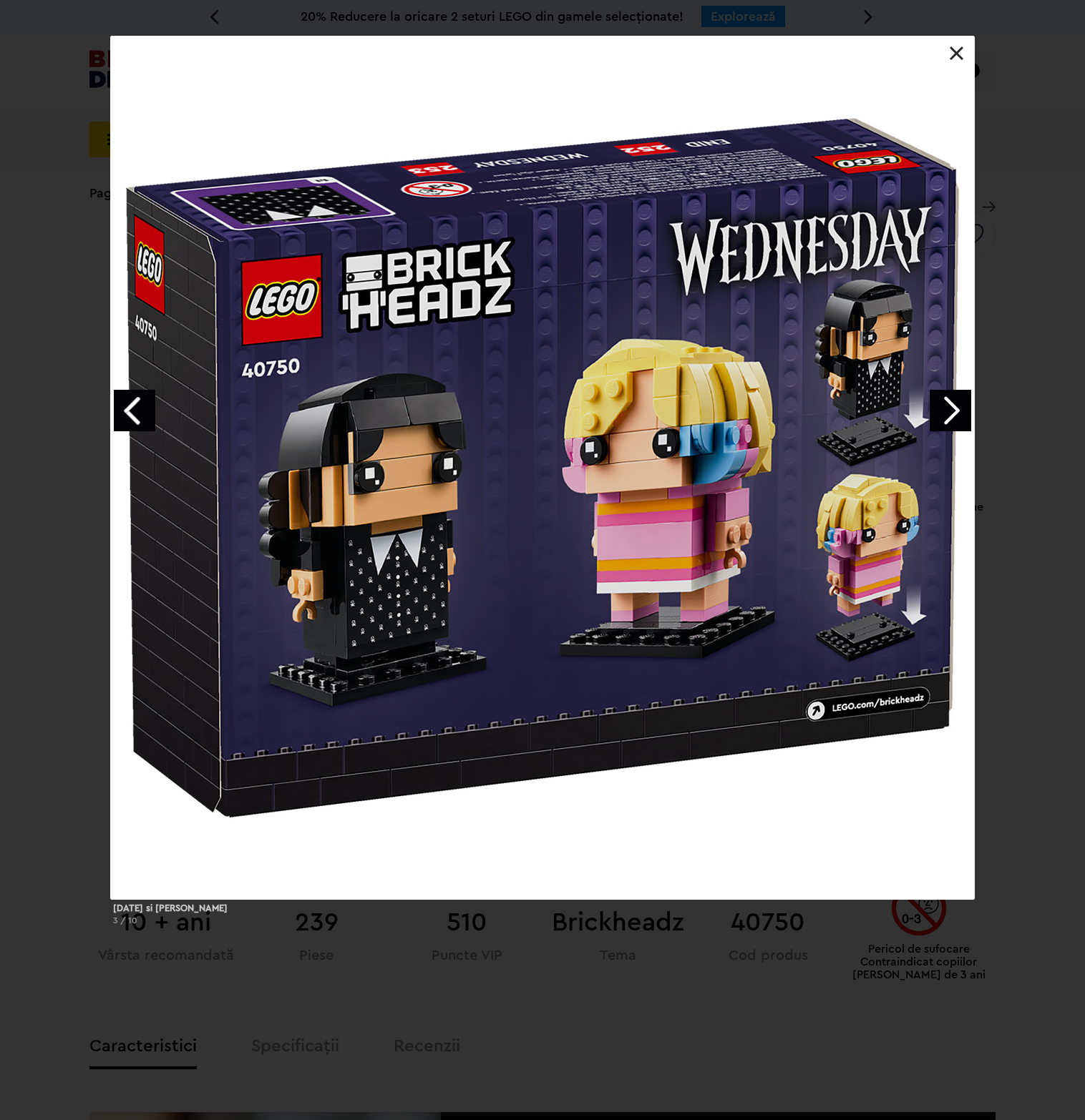
click at [950, 410] on link "Next image" at bounding box center [950, 410] width 41 height 41
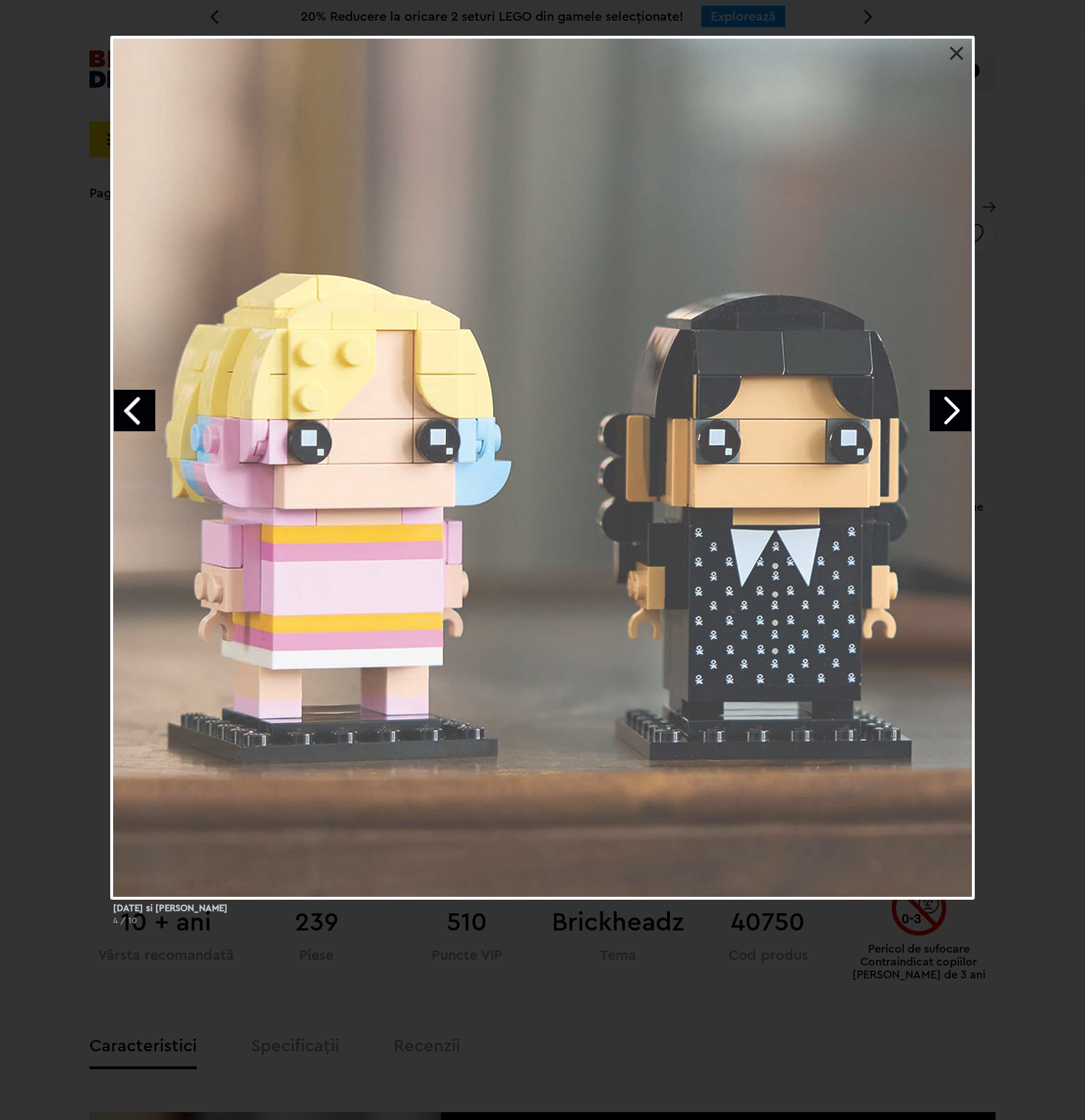
click at [950, 410] on link "Next image" at bounding box center [950, 410] width 41 height 41
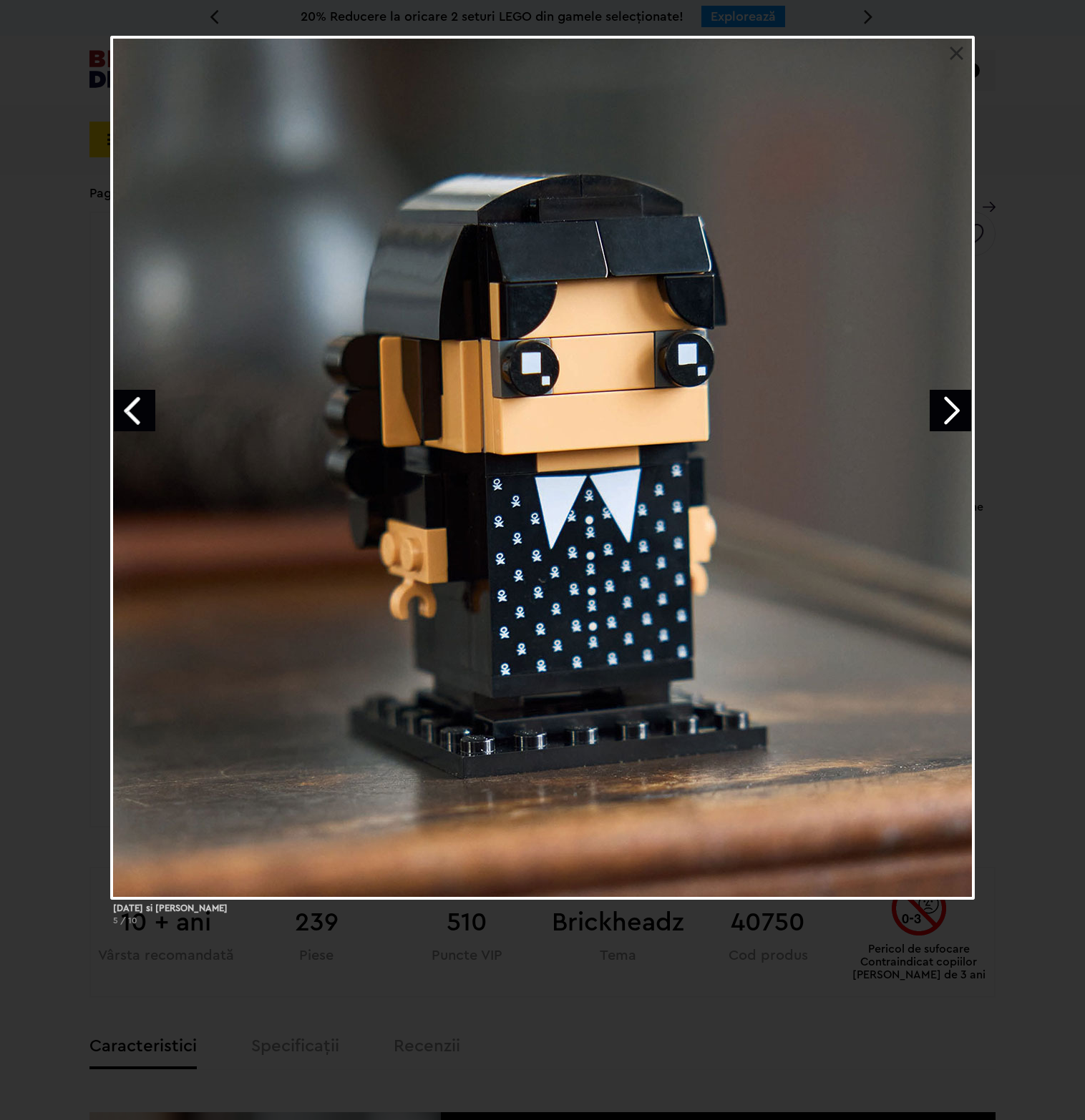
click at [1004, 483] on div "Wednesday si Enid 5 / 10" at bounding box center [542, 486] width 1085 height 902
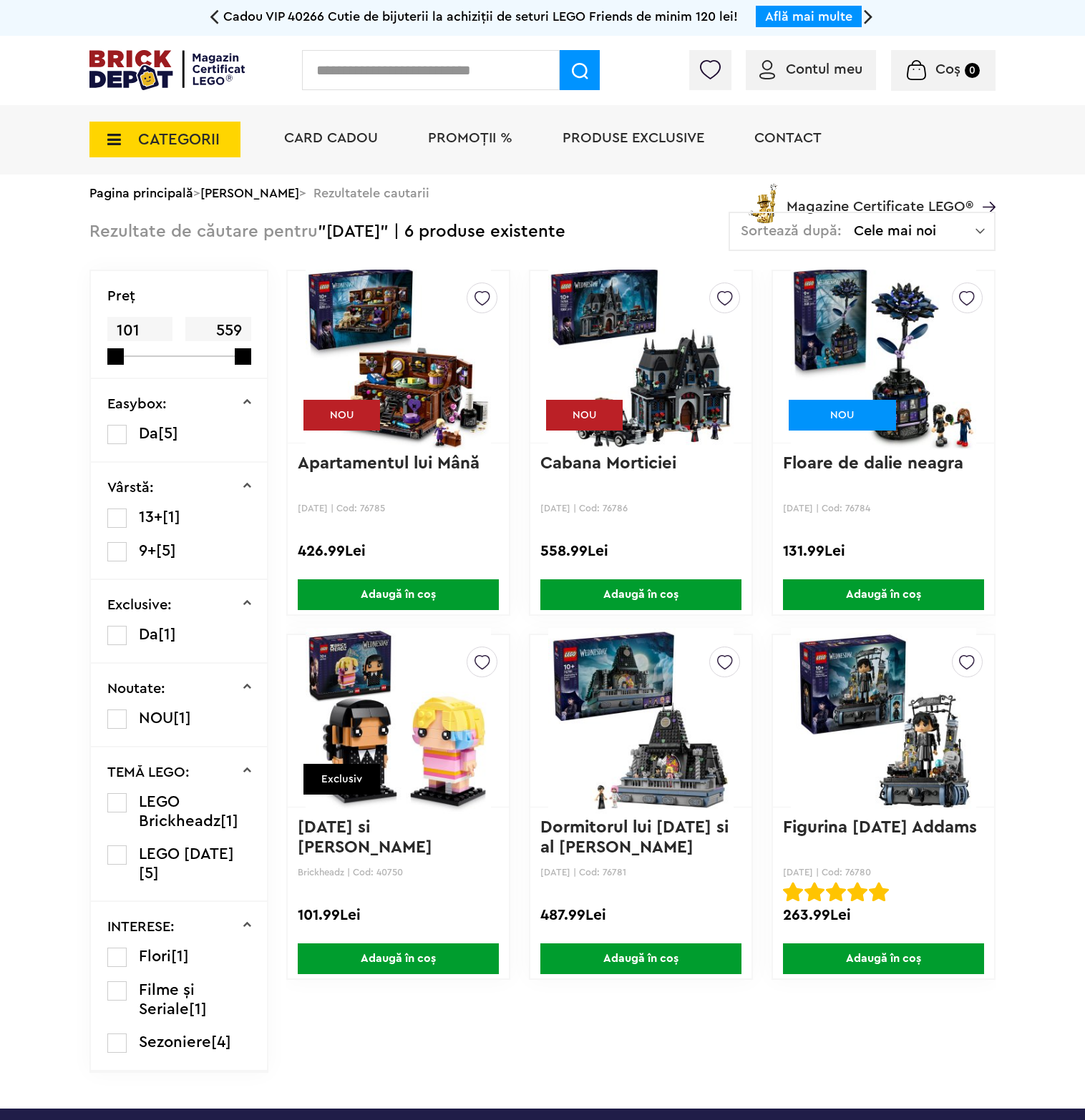
click at [444, 378] on img at bounding box center [398, 356] width 185 height 200
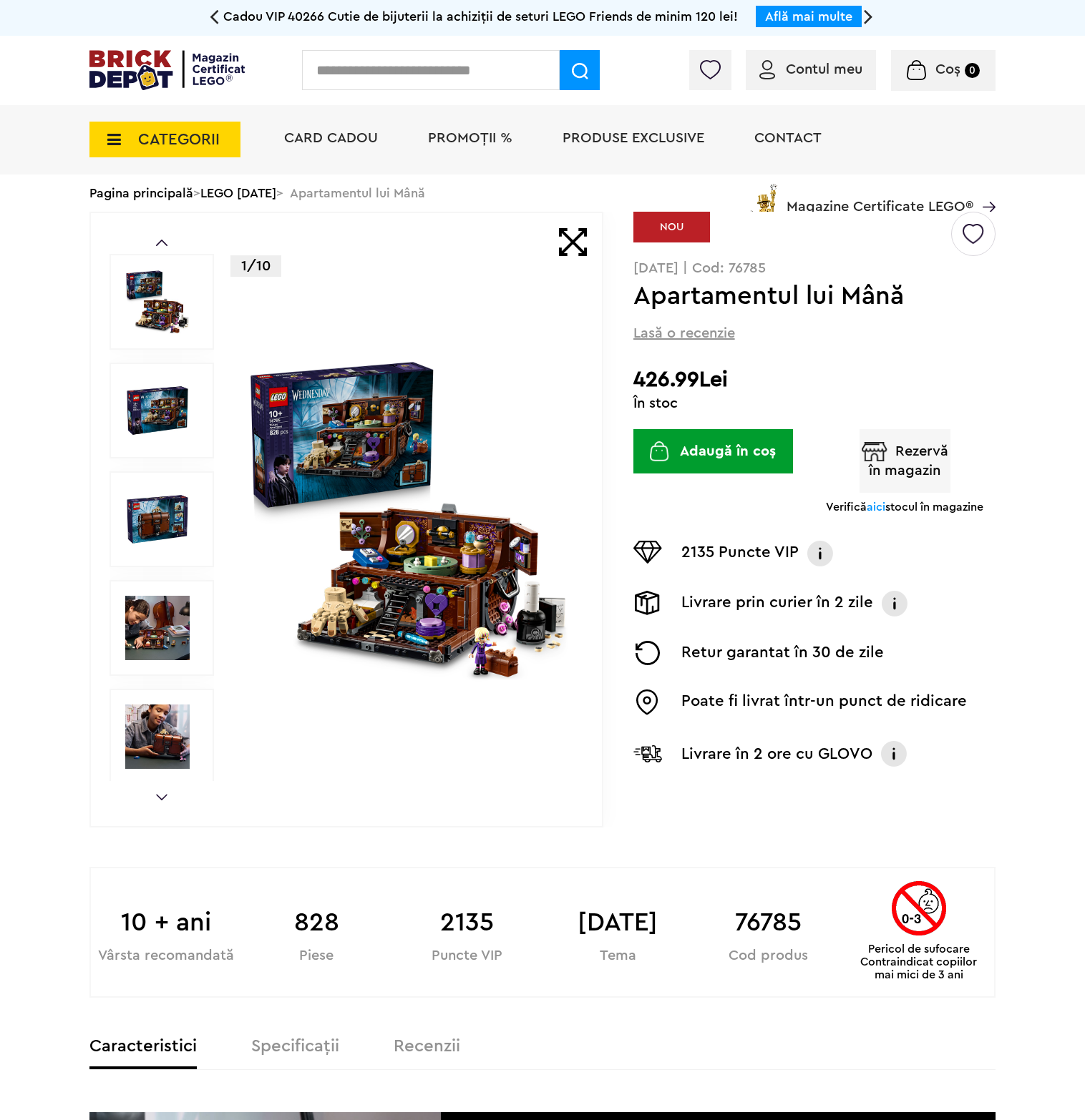
click at [482, 662] on img at bounding box center [408, 520] width 326 height 326
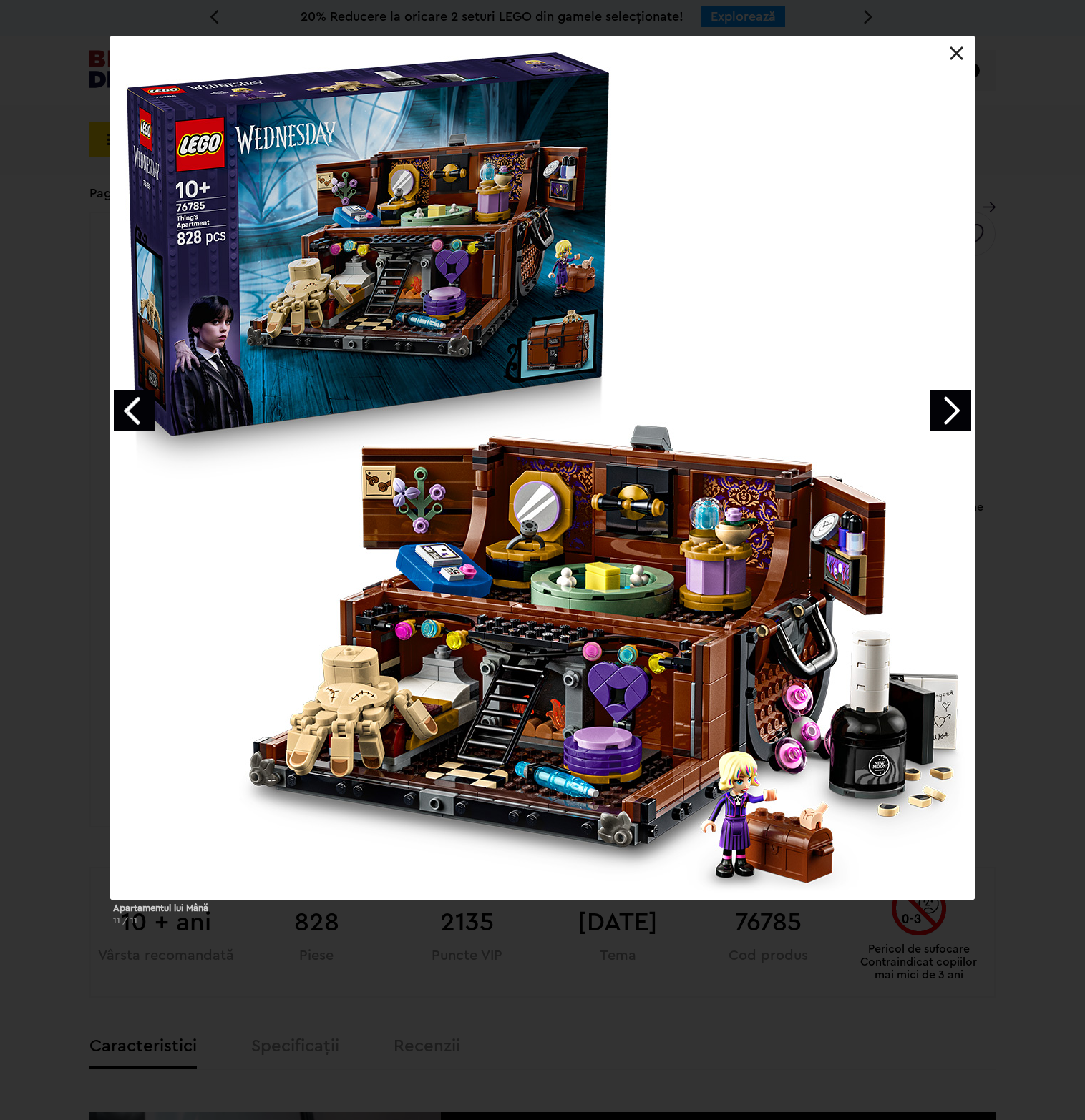
click at [986, 372] on div "Apartamentul lui Mână 11 / 11" at bounding box center [542, 486] width 1085 height 902
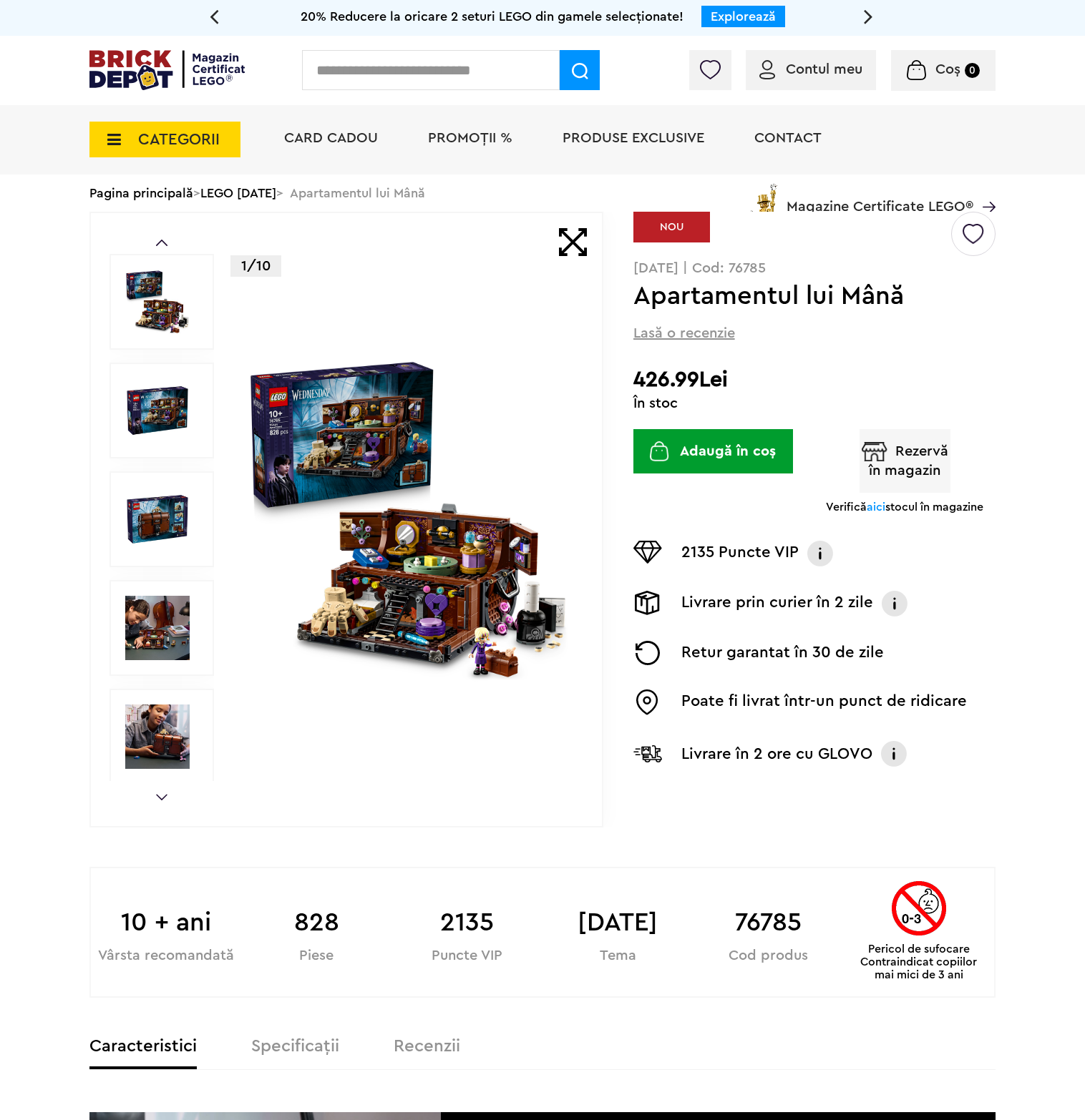
click at [366, 60] on input "text" at bounding box center [430, 70] width 258 height 40
type input "****"
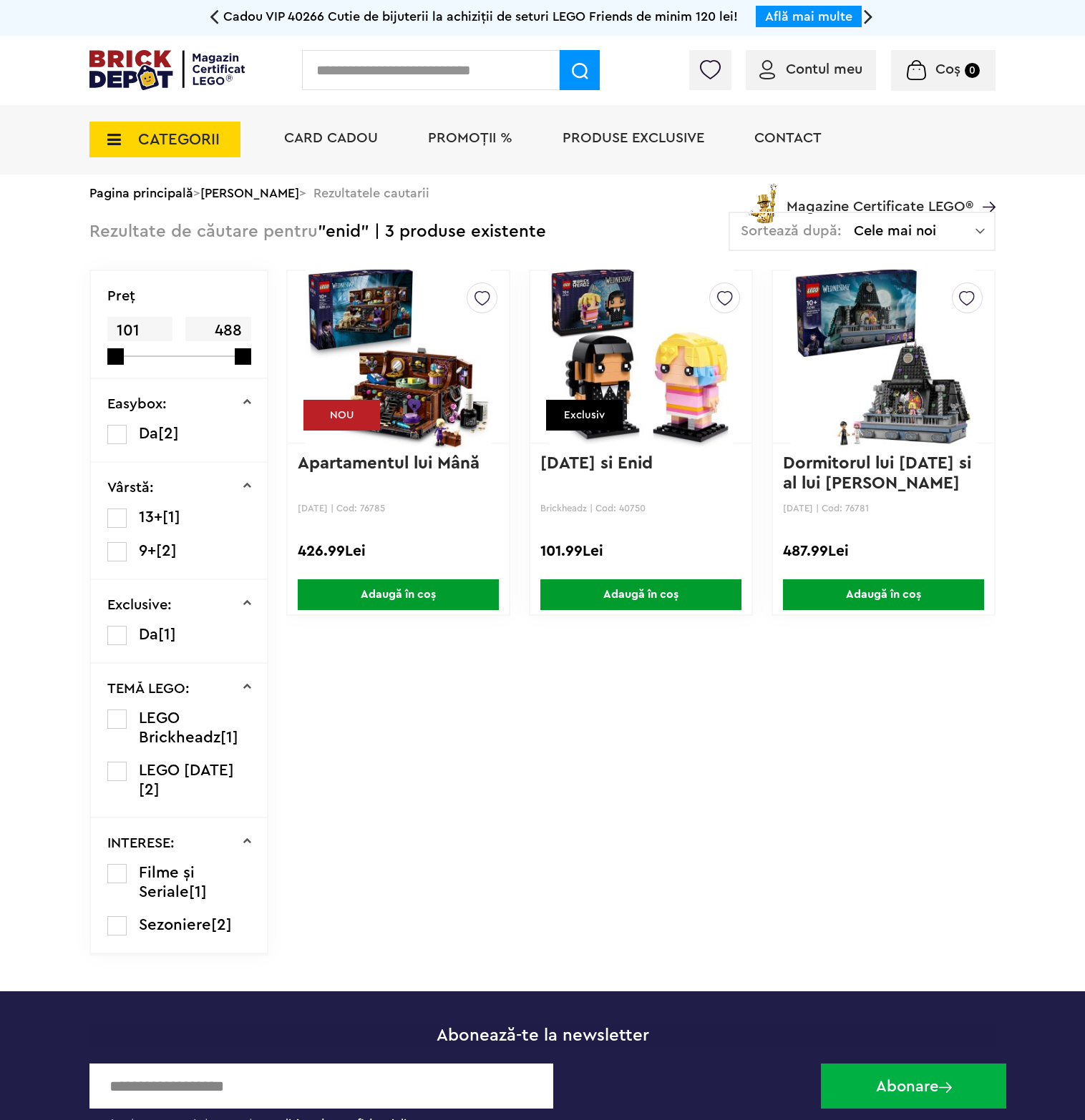
click at [216, 101] on div "Contul meu Contul meu Comenzile mele Date personale Adrese Parolă Listă dorințe…" at bounding box center [542, 70] width 1085 height 69
click at [215, 135] on span "CATEGORII" at bounding box center [178, 139] width 81 height 15
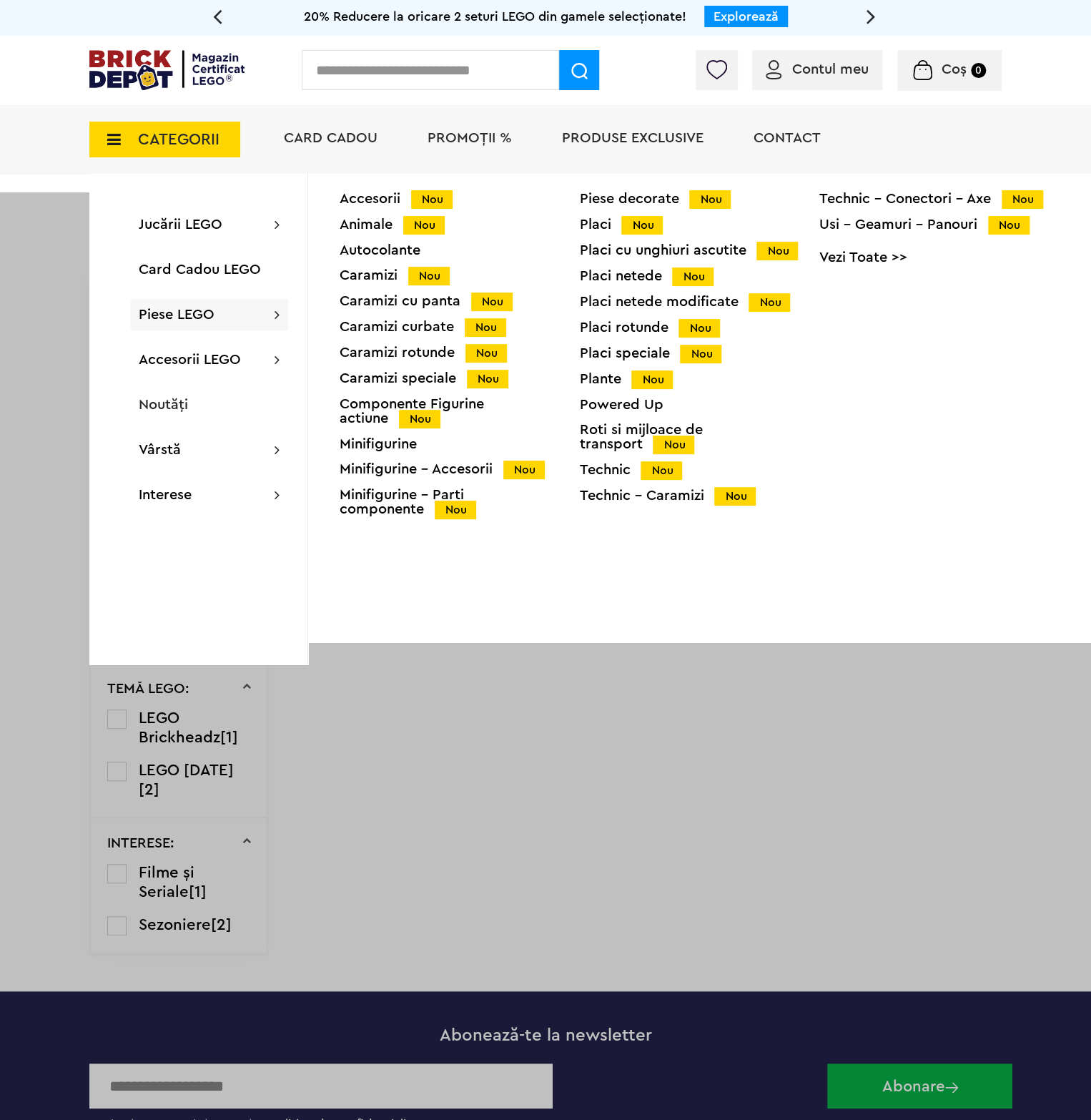
click at [369, 439] on div "Minifigurine" at bounding box center [460, 444] width 239 height 14
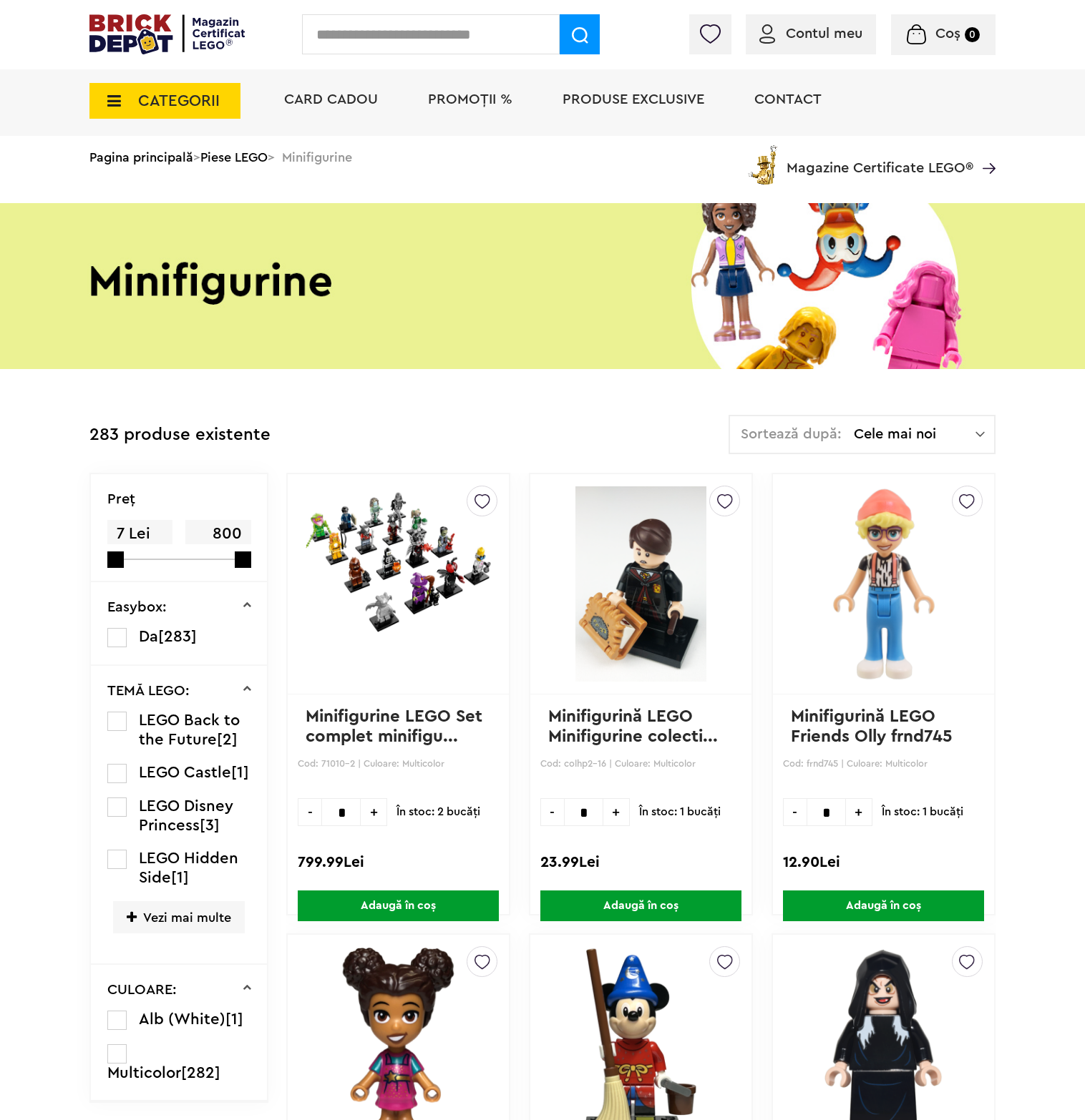
scroll to position [72, 0]
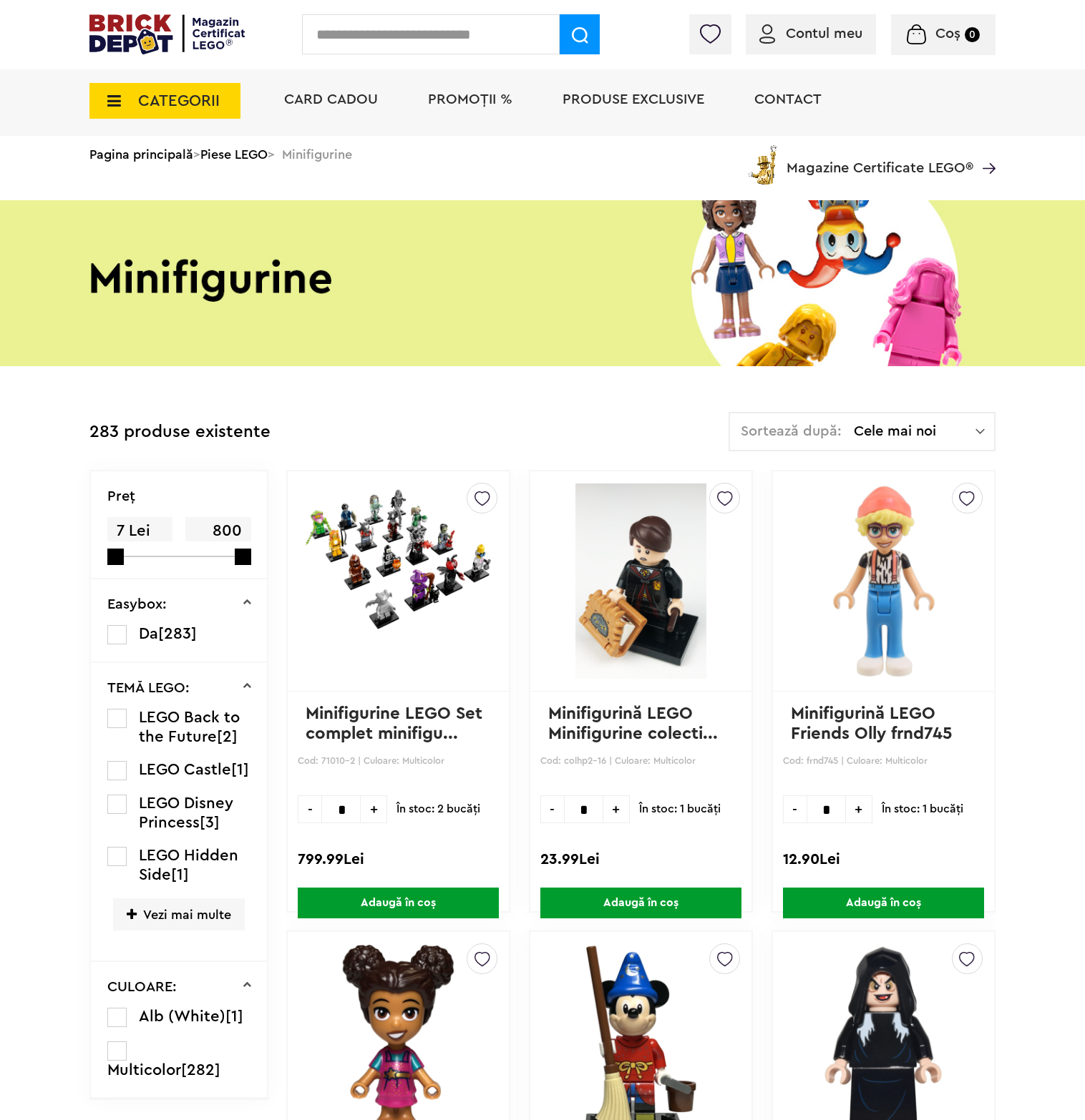
click at [166, 899] on span "Vezi mai multe" at bounding box center [178, 915] width 131 height 33
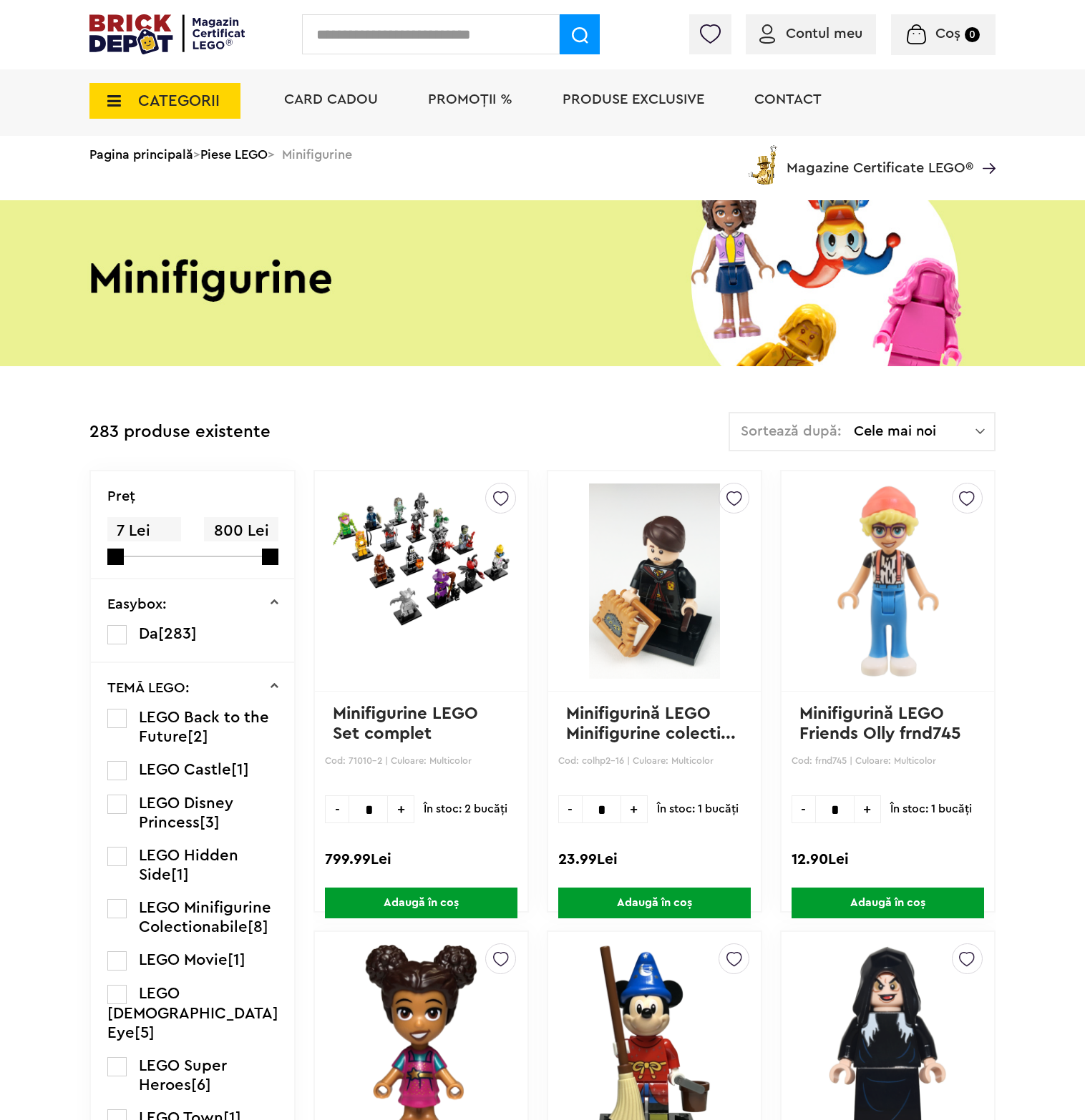
click at [888, 436] on span "Cele mai noi" at bounding box center [914, 431] width 122 height 14
click at [786, 560] on li "Cele mai scumpe" at bounding box center [862, 560] width 257 height 23
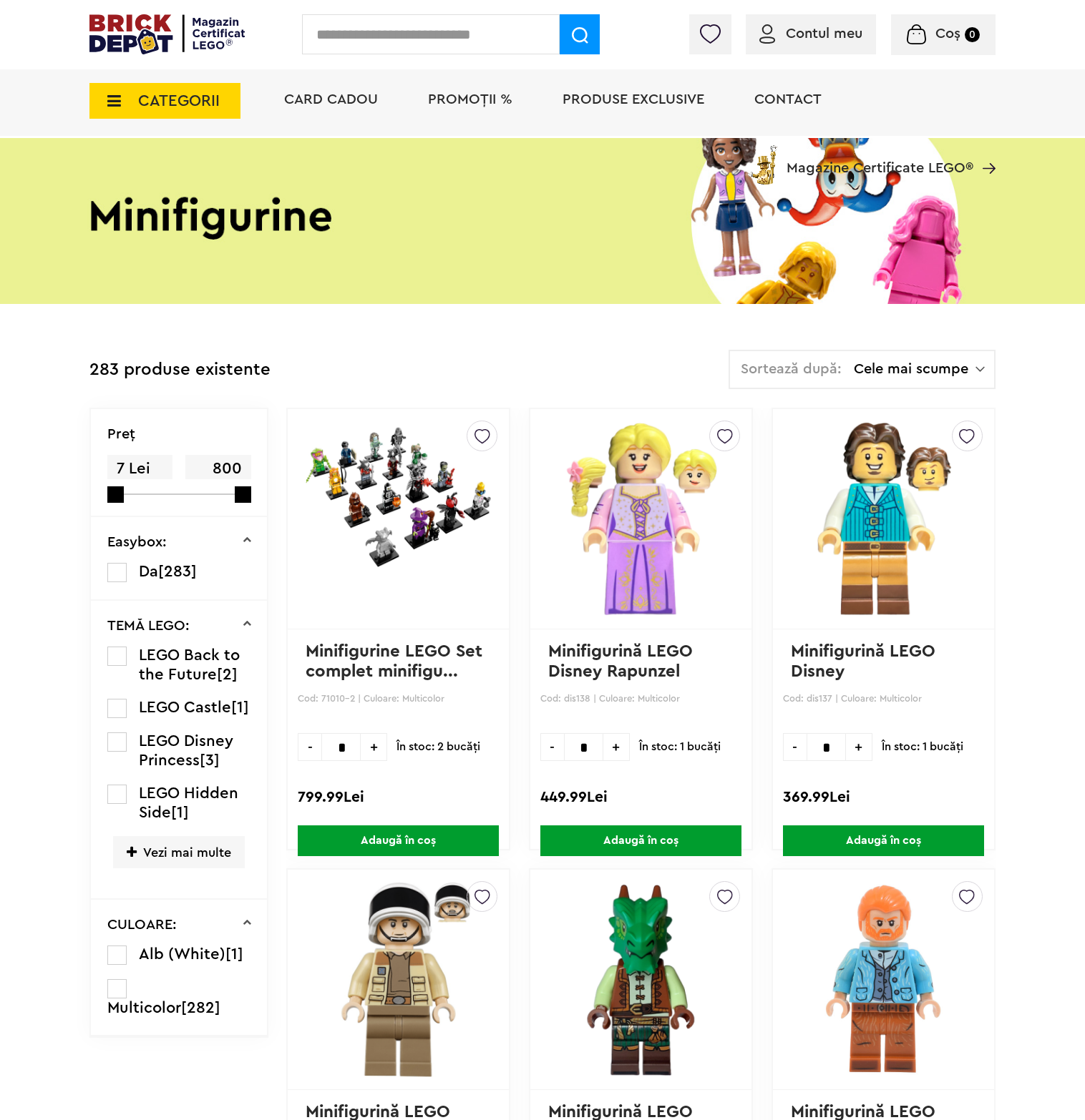
scroll to position [215, 0]
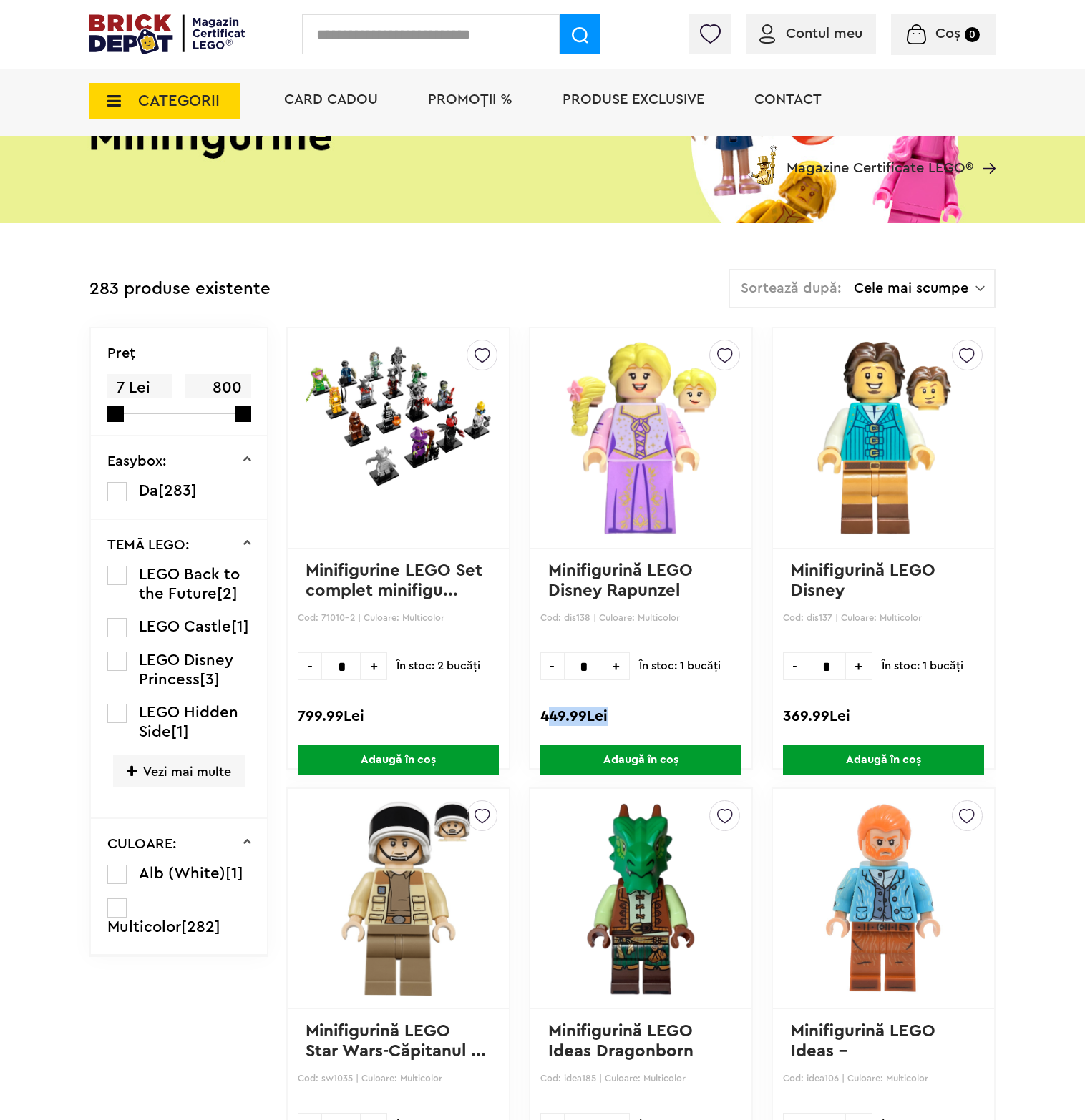
drag, startPoint x: 545, startPoint y: 718, endPoint x: 609, endPoint y: 719, distance: 64.0
click at [609, 719] on div "449.99Lei" at bounding box center [641, 716] width 201 height 18
click at [623, 719] on div "449.99Lei" at bounding box center [641, 716] width 201 height 18
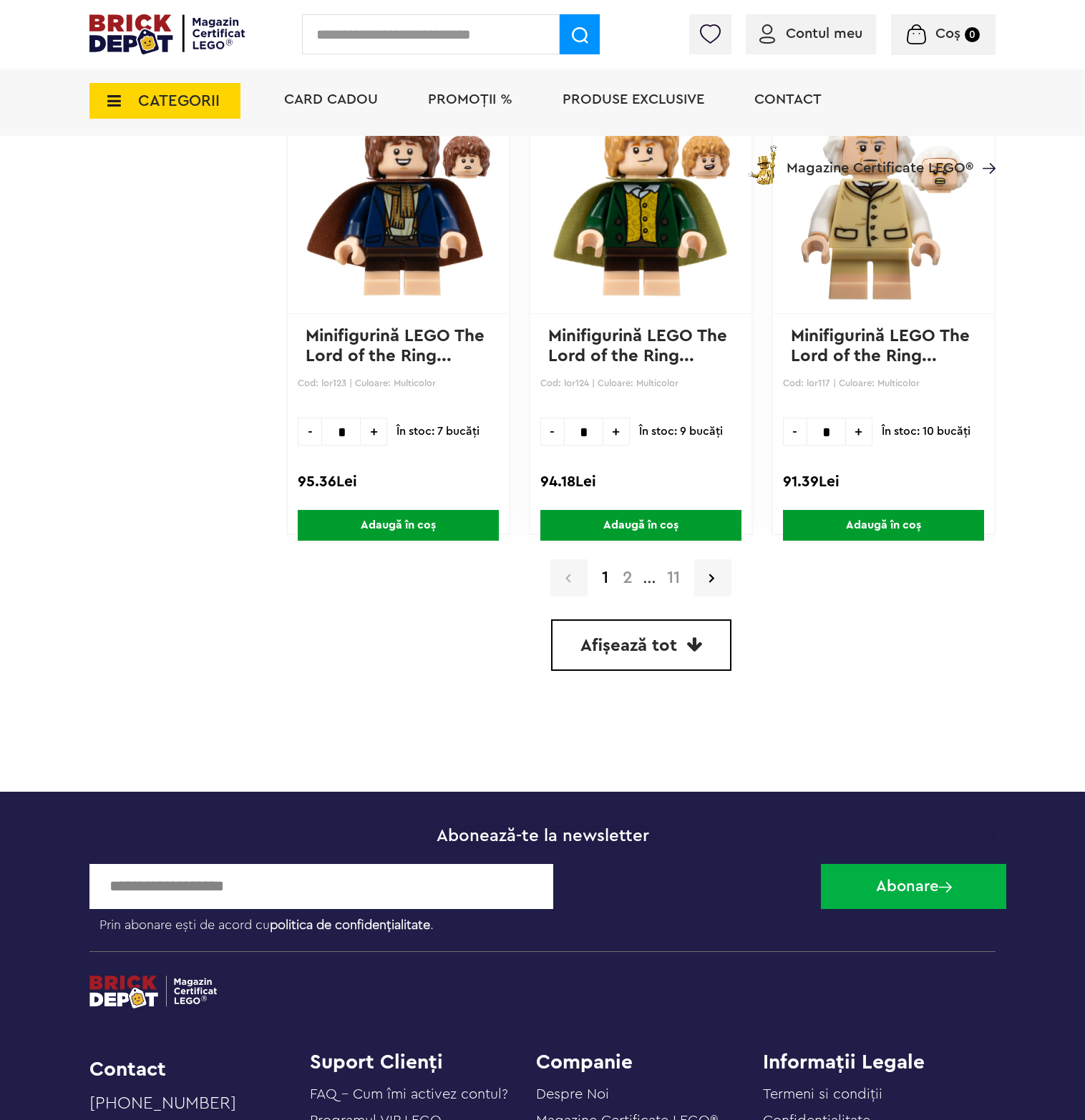
scroll to position [4149, 0]
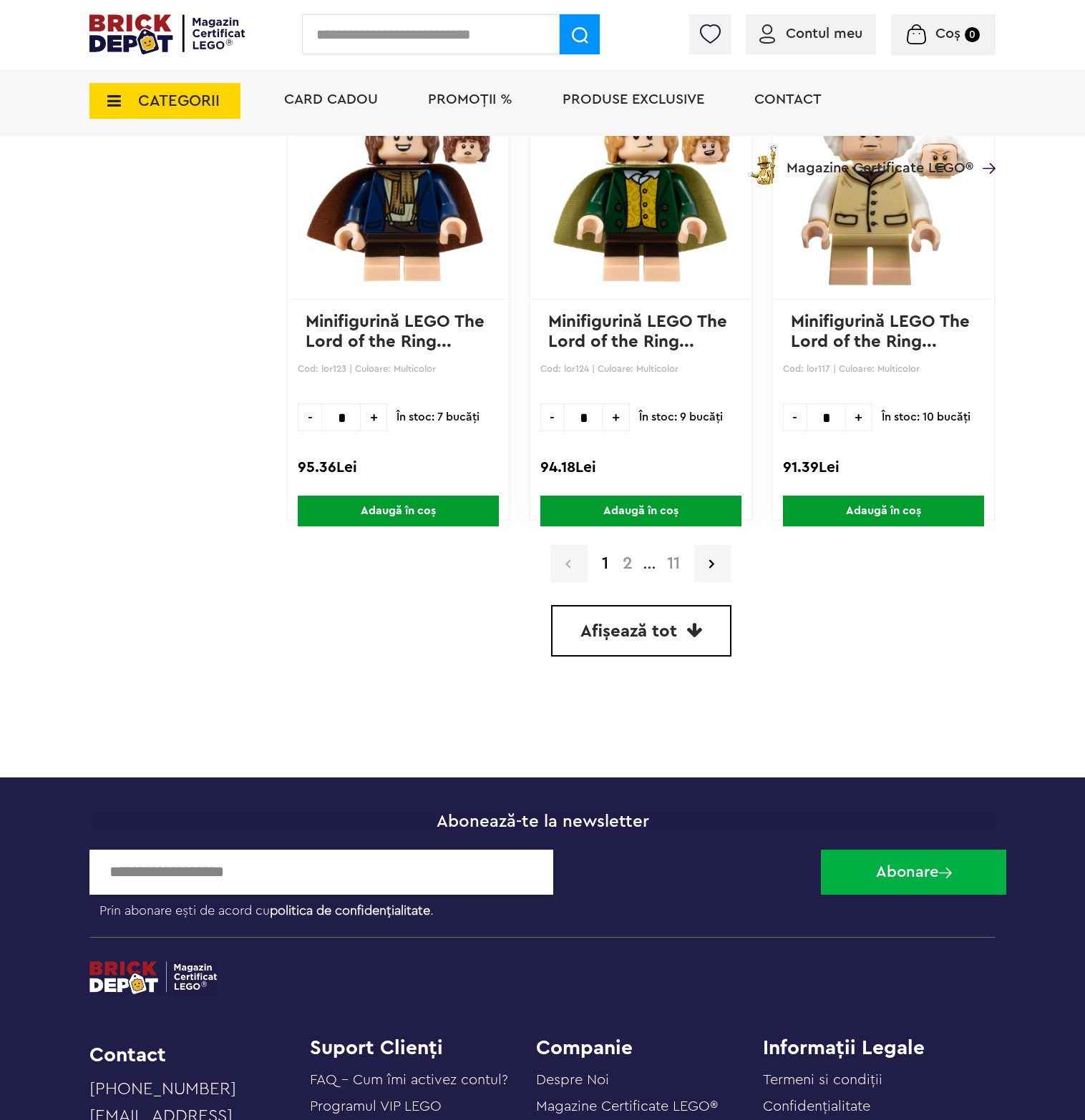
click at [623, 555] on link "2" at bounding box center [627, 563] width 24 height 17
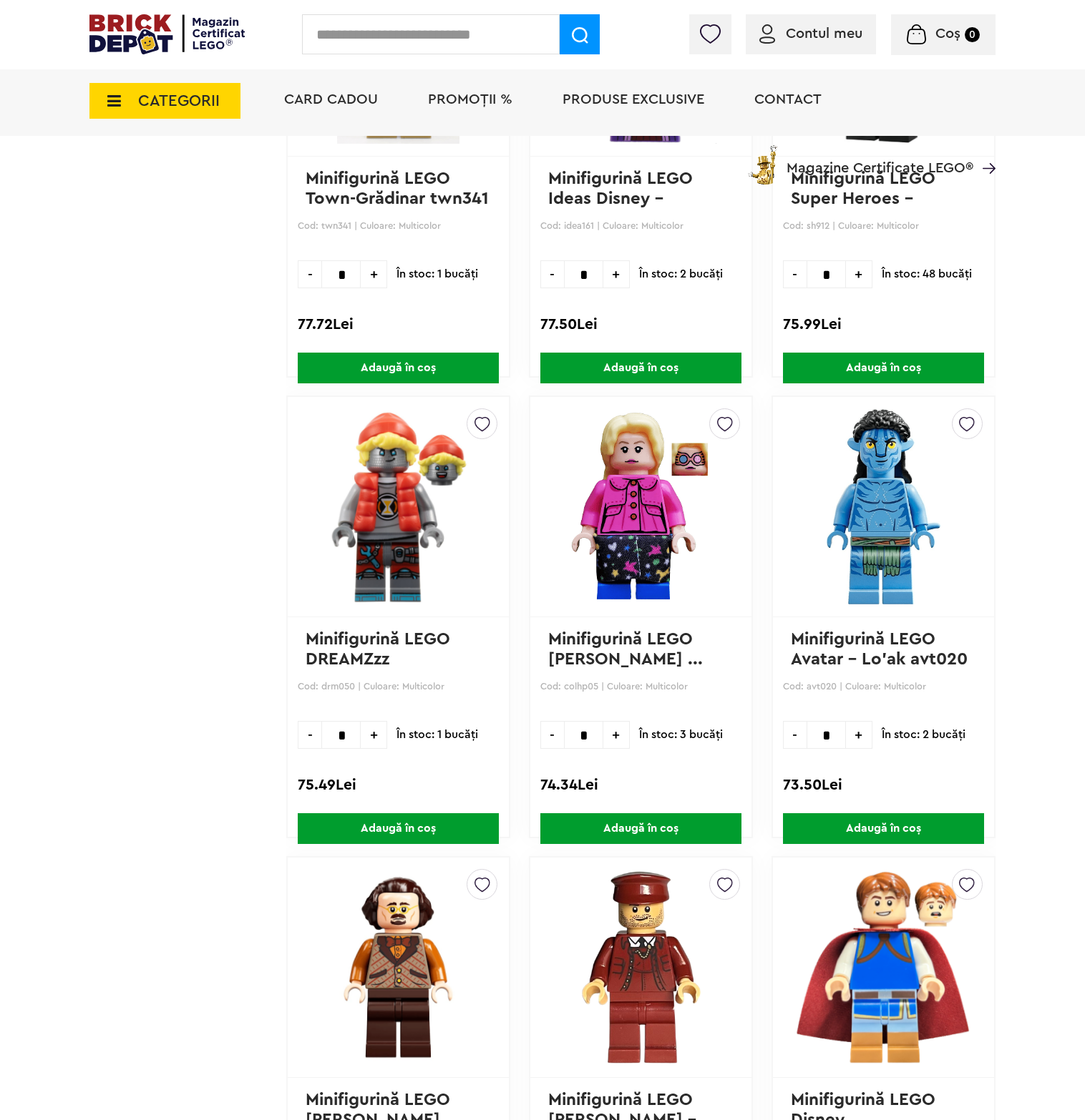
scroll to position [2074, 0]
